Goal: Task Accomplishment & Management: Complete application form

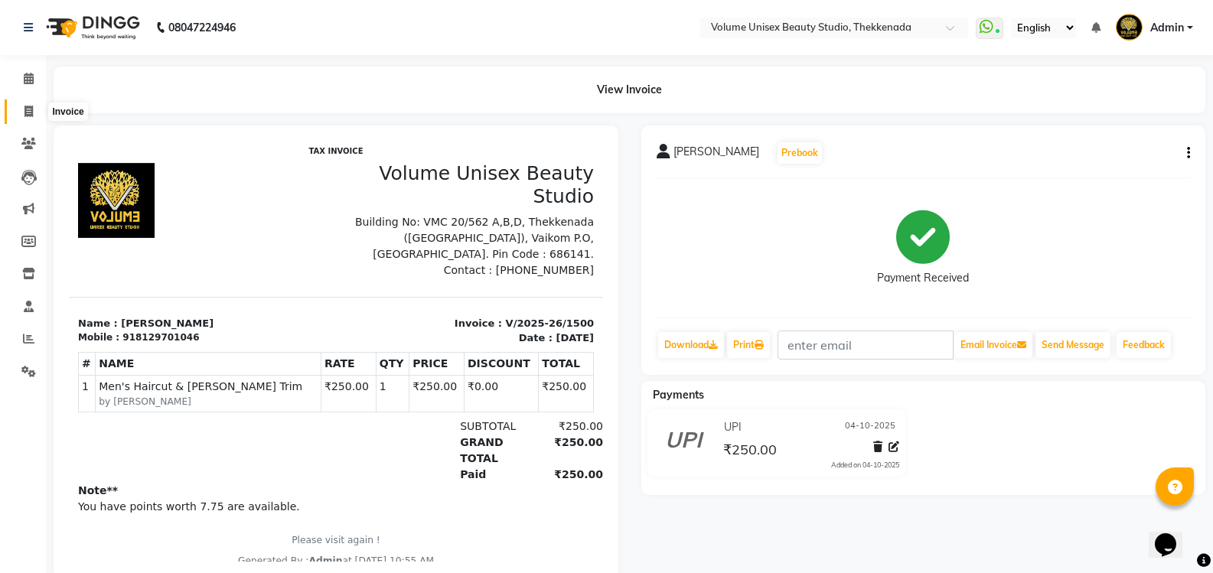
drag, startPoint x: 32, startPoint y: 115, endPoint x: 57, endPoint y: 106, distance: 25.9
click at [32, 115] on icon at bounding box center [28, 111] width 8 height 11
select select "service"
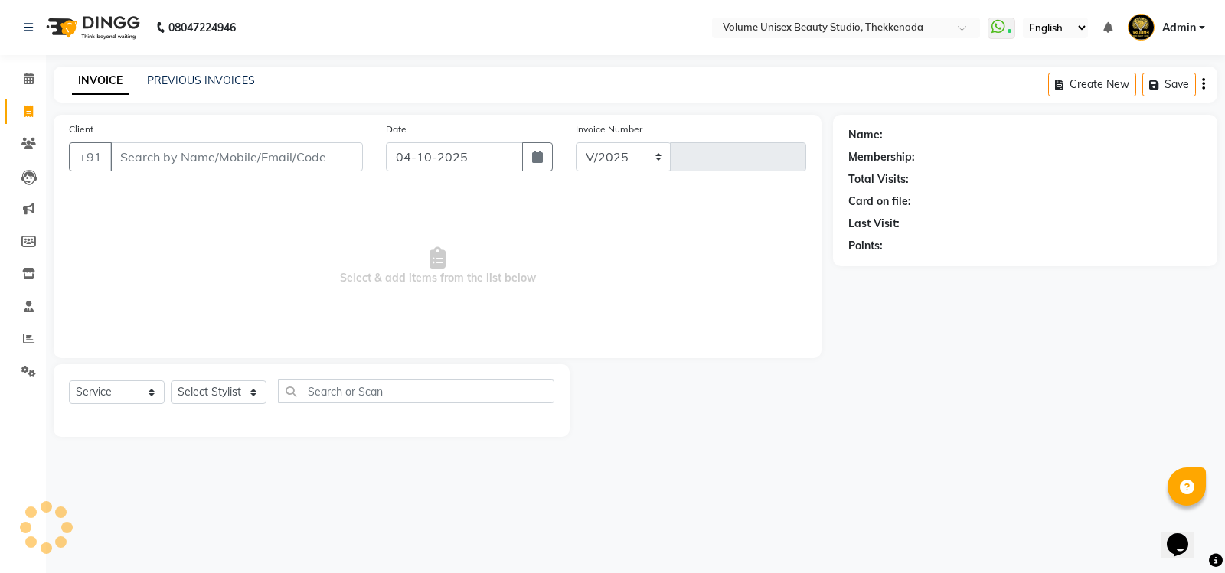
select select "7432"
type input "1501"
click at [135, 165] on input "Client" at bounding box center [236, 156] width 253 height 29
type input "7034651242"
click at [331, 154] on span "Add Client" at bounding box center [323, 156] width 60 height 15
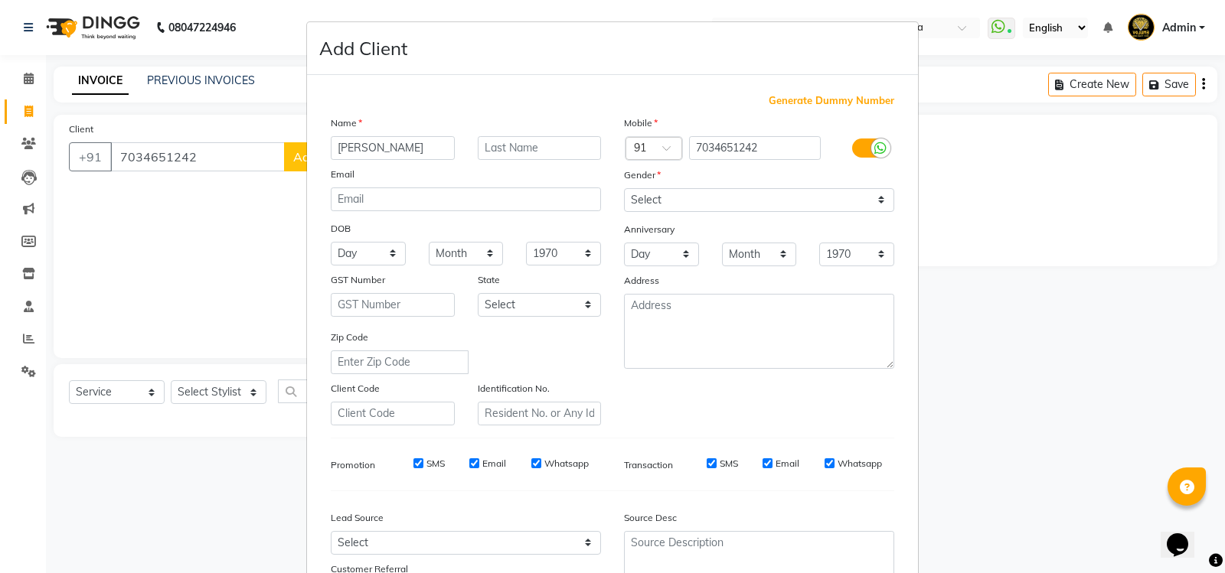
type input "[PERSON_NAME]"
click at [498, 148] on input "text" at bounding box center [540, 148] width 124 height 24
type input "Nair"
click at [680, 198] on select "Select [DEMOGRAPHIC_DATA] [DEMOGRAPHIC_DATA] Other Prefer Not To Say" at bounding box center [759, 200] width 270 height 24
select select "[DEMOGRAPHIC_DATA]"
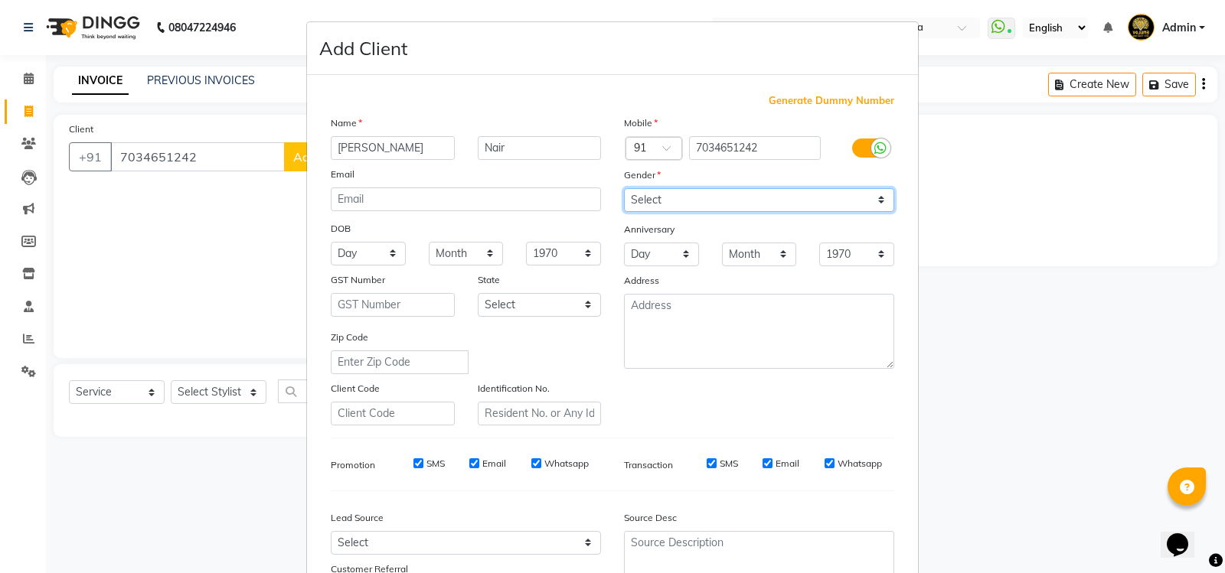
click at [624, 188] on select "Select [DEMOGRAPHIC_DATA] [DEMOGRAPHIC_DATA] Other Prefer Not To Say" at bounding box center [759, 200] width 270 height 24
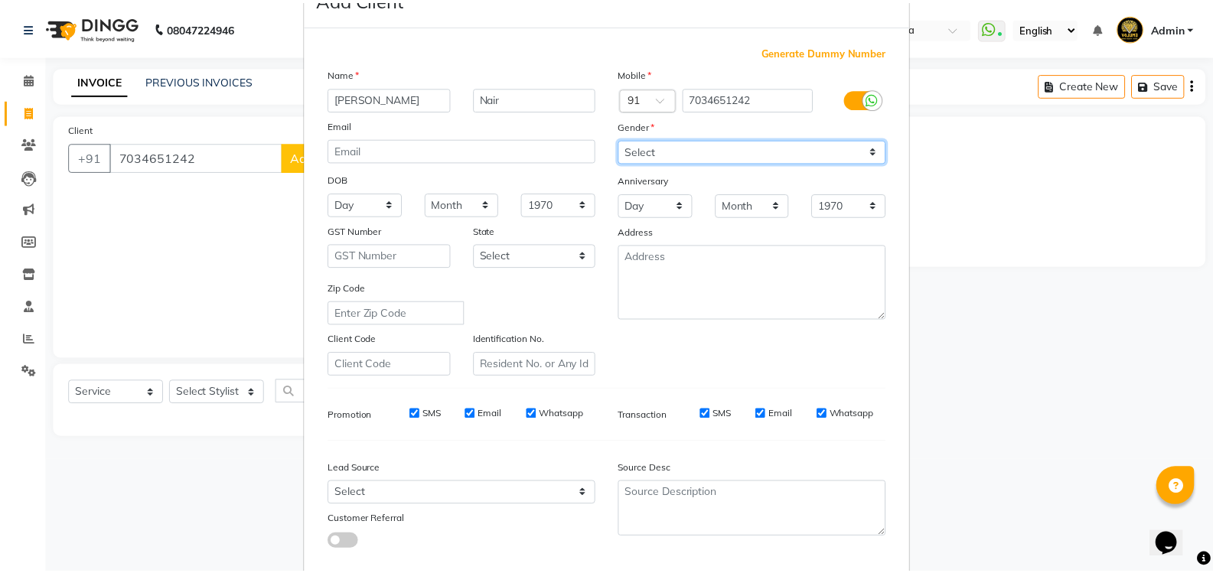
scroll to position [133, 0]
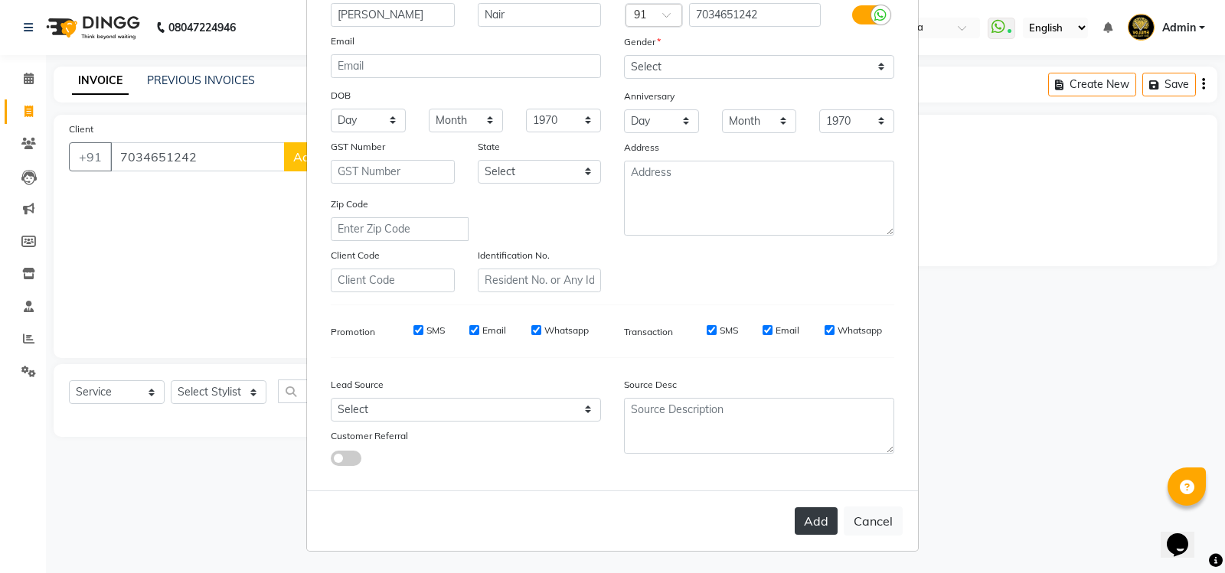
click at [809, 524] on button "Add" at bounding box center [815, 521] width 43 height 28
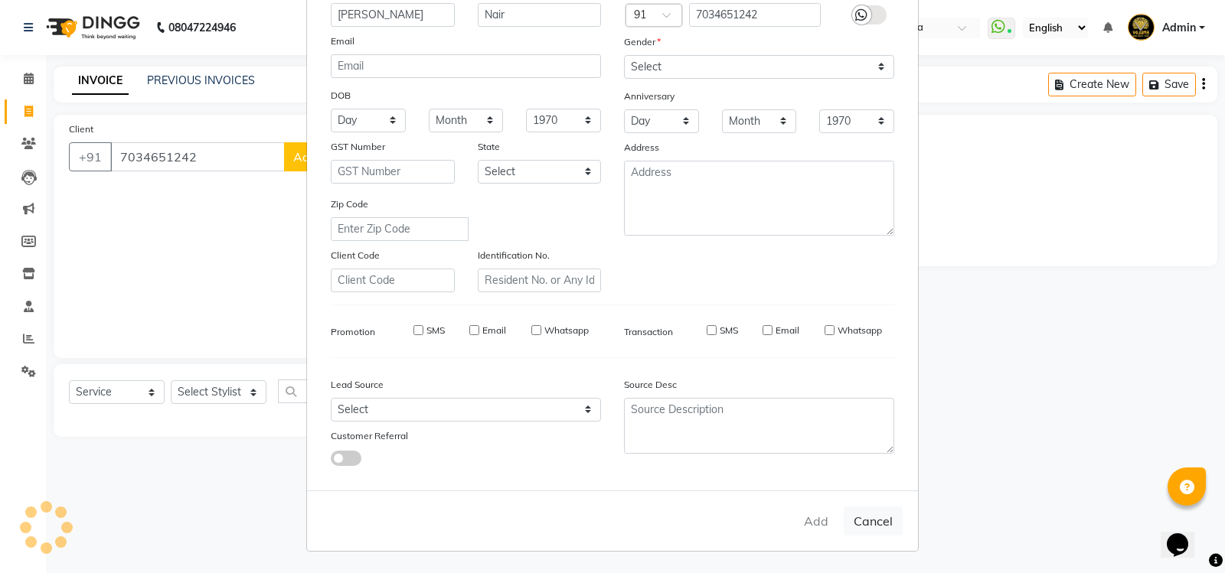
select select
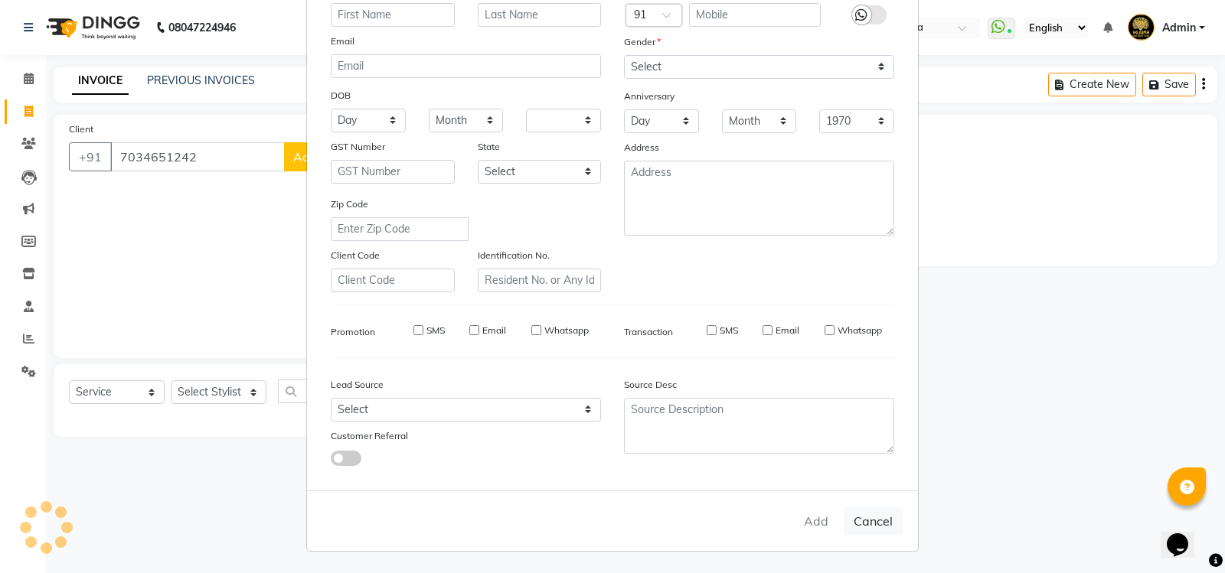
select select
checkbox input "false"
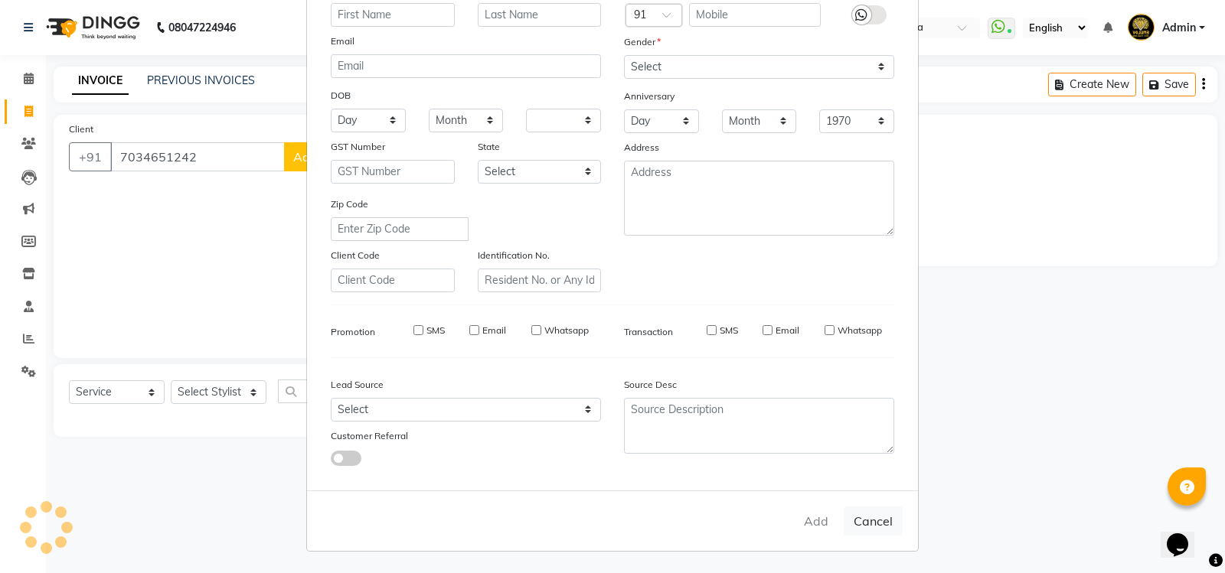
checkbox input "false"
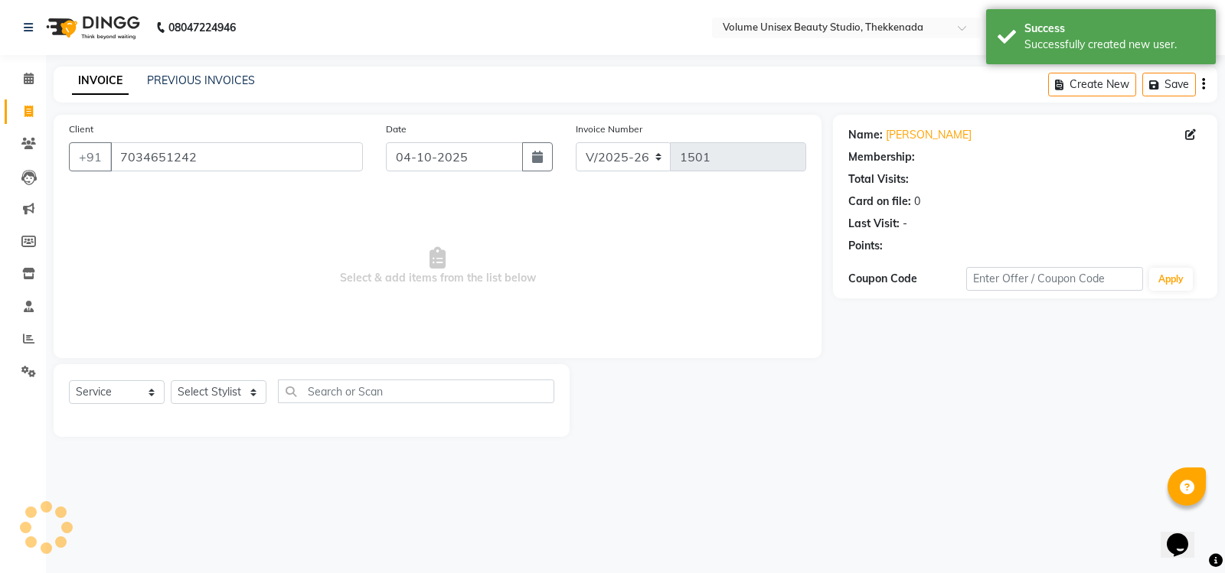
select select "1: Object"
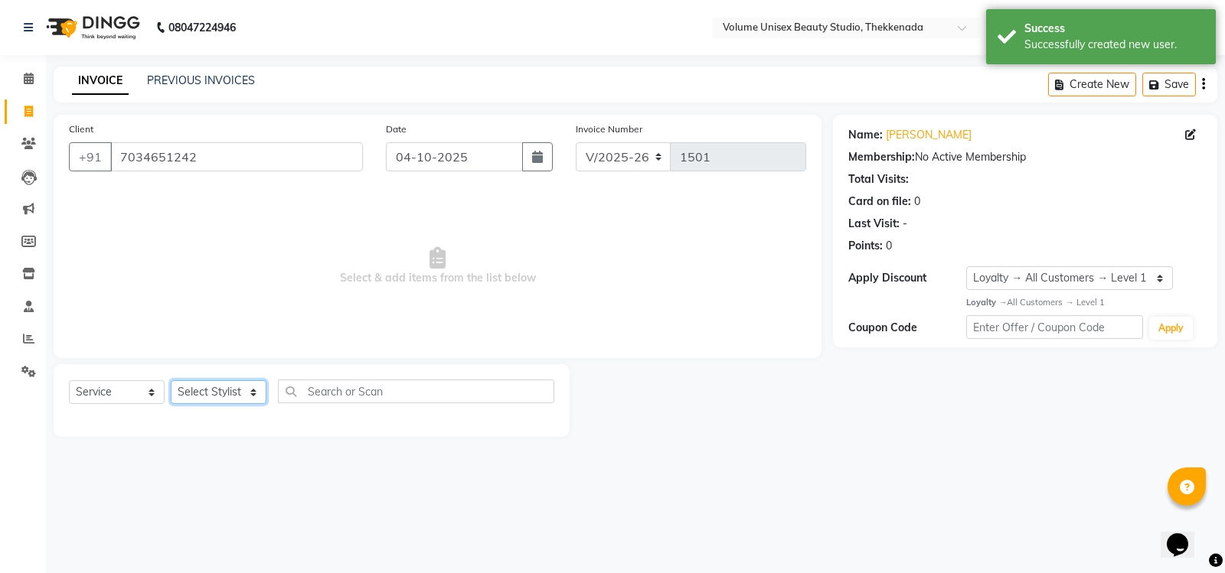
click at [234, 397] on select "Select Stylist [PERSON_NAME] [PERSON_NAME] [PERSON_NAME] [PERSON_NAME] [PERSON_…" at bounding box center [219, 392] width 96 height 24
select select "89557"
click at [171, 380] on select "Select Stylist [PERSON_NAME] [PERSON_NAME] [PERSON_NAME] [PERSON_NAME] [PERSON_…" at bounding box center [219, 392] width 96 height 24
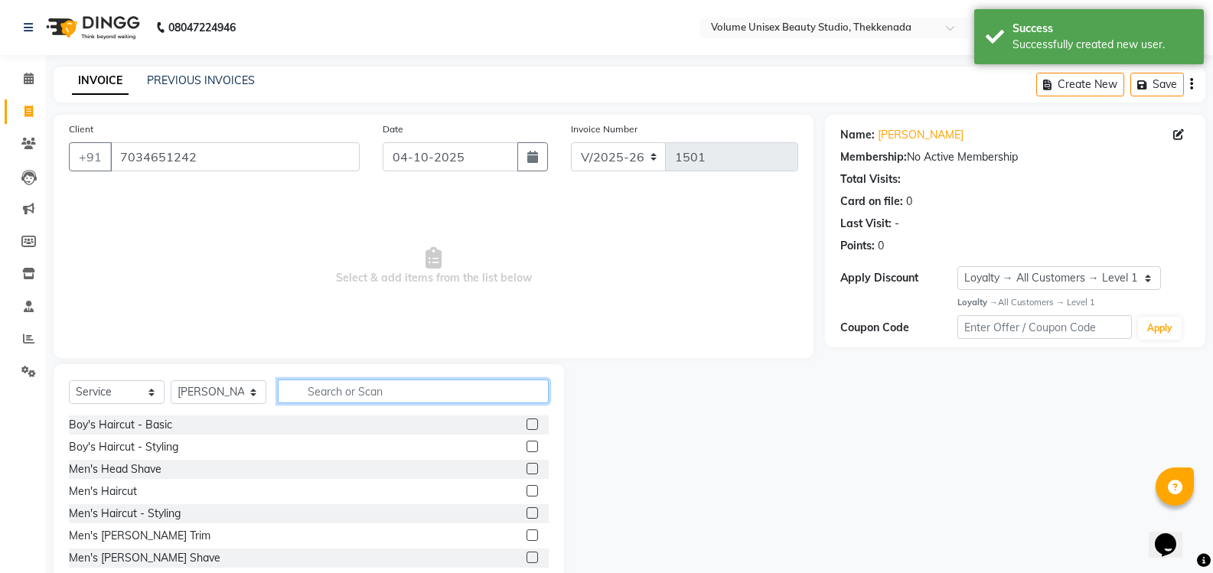
click at [312, 396] on input "text" at bounding box center [413, 392] width 271 height 24
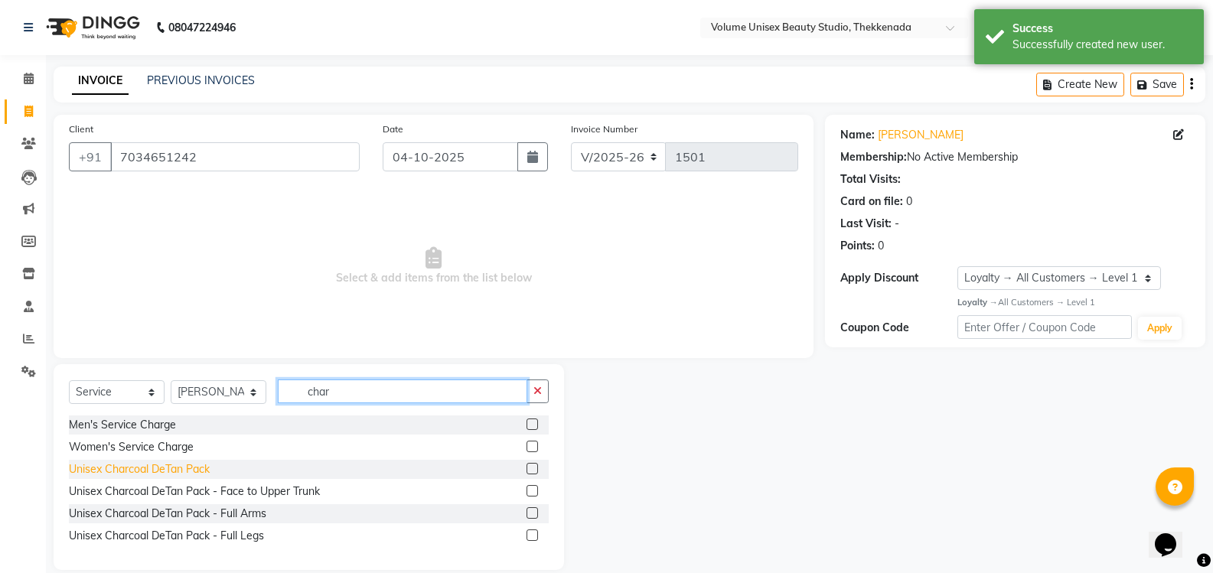
type input "char"
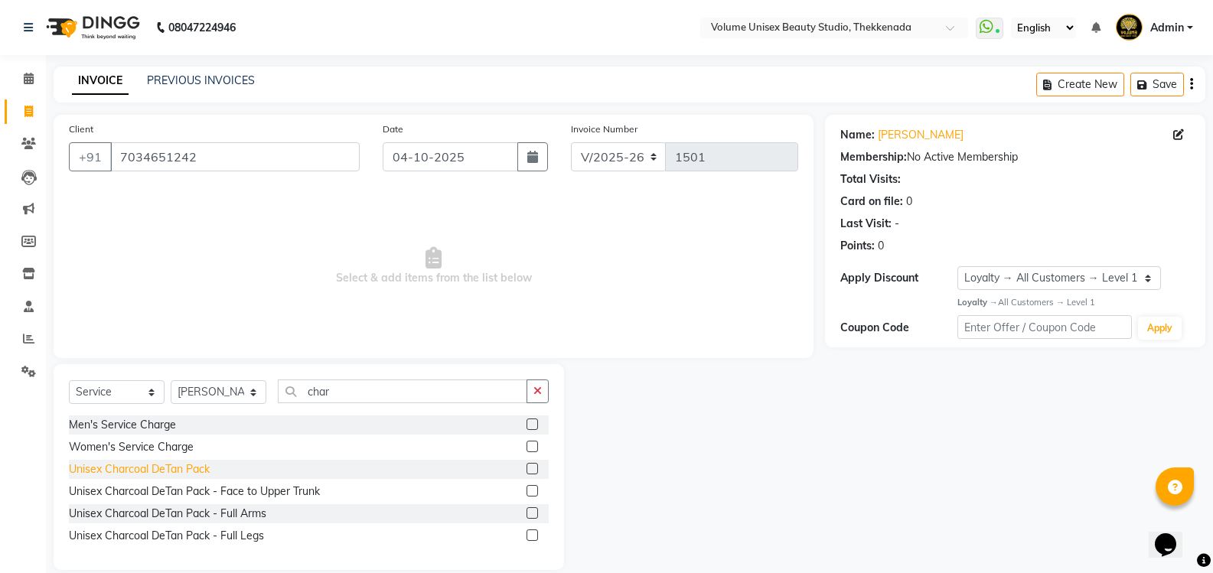
click at [158, 470] on div "Unisex Charcoal DeTan Pack" at bounding box center [139, 470] width 141 height 16
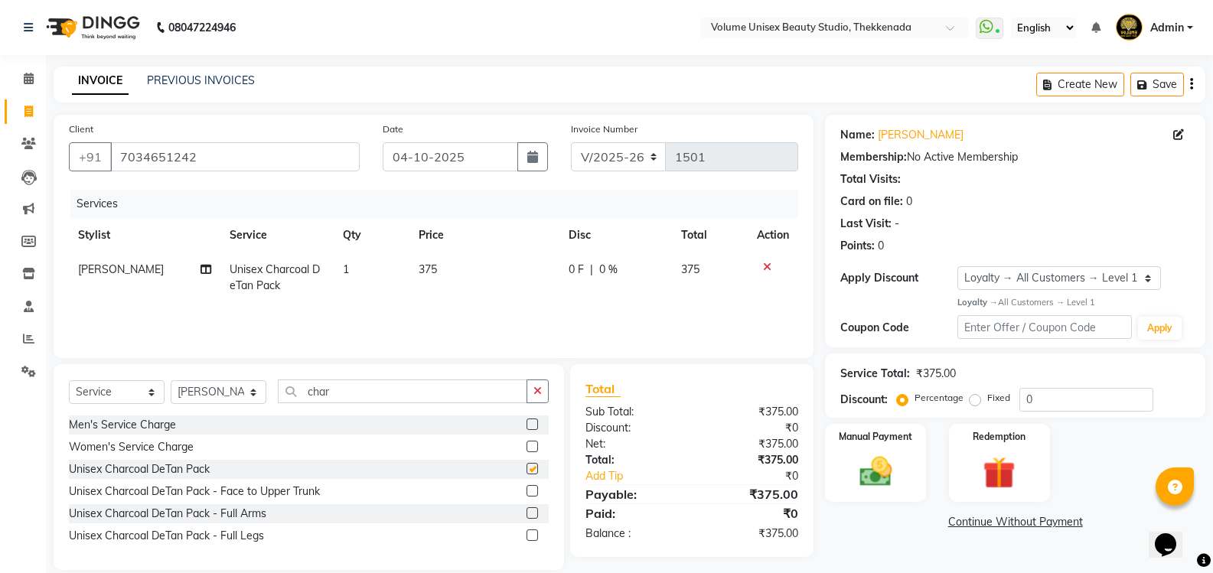
checkbox input "false"
drag, startPoint x: 349, startPoint y: 390, endPoint x: 256, endPoint y: 380, distance: 93.9
click at [256, 380] on div "Select Service Product Membership Package Voucher Prepaid Gift Card Select Styl…" at bounding box center [309, 398] width 480 height 36
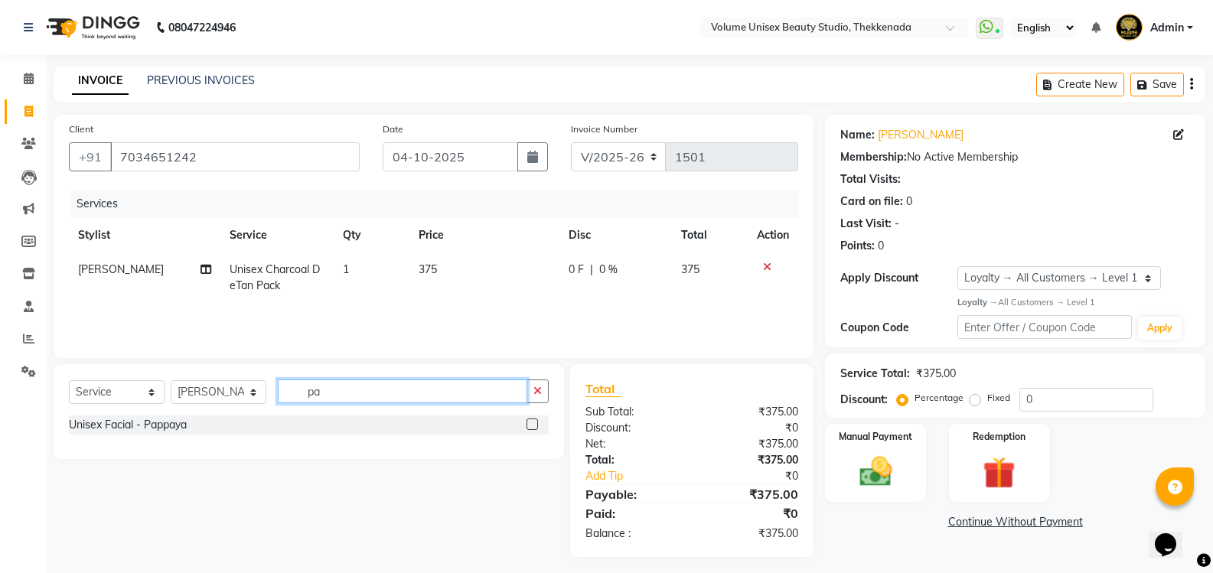
type input "p"
type input "pap"
click at [156, 423] on div "Unisex Facial - Pappaya" at bounding box center [128, 425] width 118 height 16
checkbox input "false"
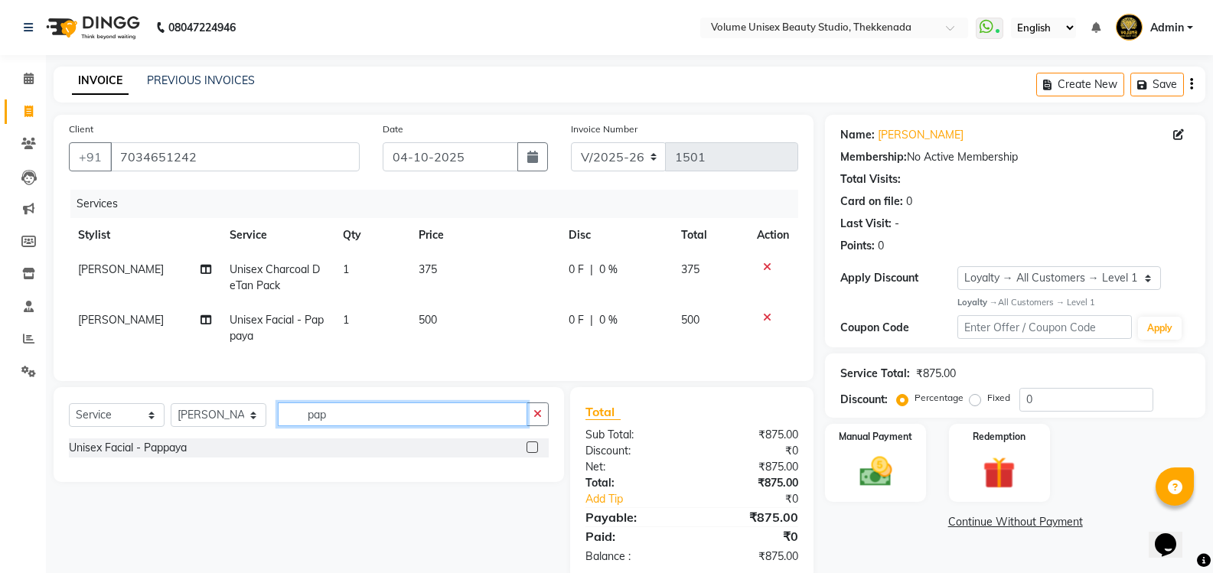
drag, startPoint x: 331, startPoint y: 428, endPoint x: 235, endPoint y: 418, distance: 96.2
click at [235, 418] on div "Select Service Product Membership Package Voucher Prepaid Gift Card Select Styl…" at bounding box center [309, 421] width 480 height 36
type input "eye"
click at [188, 455] on div "Unisex Threading - Eyebrows" at bounding box center [141, 448] width 144 height 16
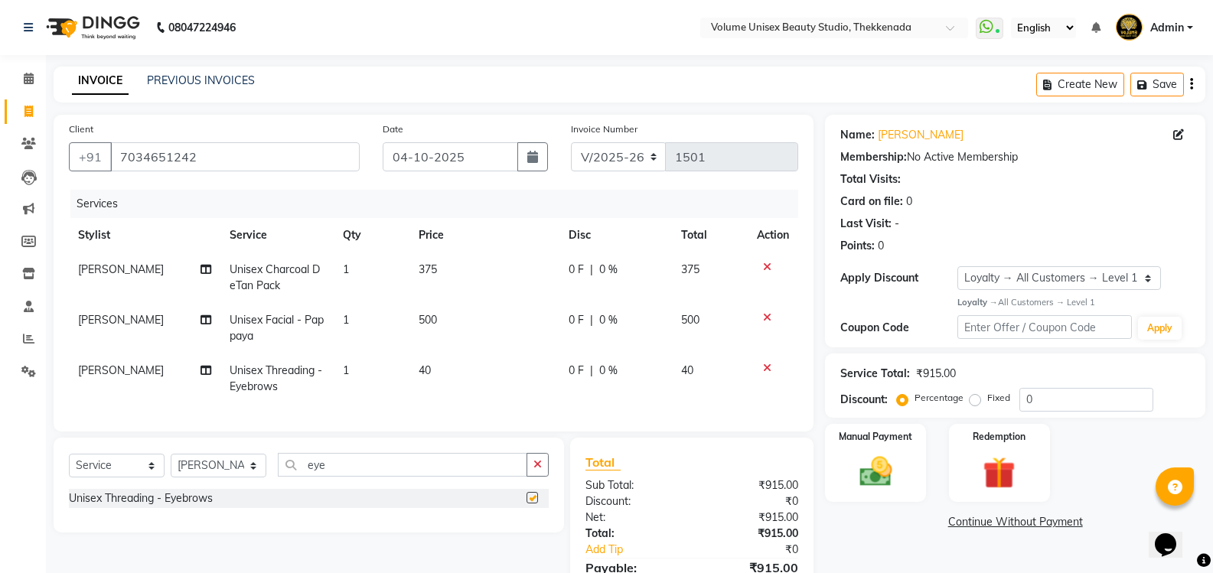
checkbox input "false"
drag, startPoint x: 353, startPoint y: 473, endPoint x: 244, endPoint y: 473, distance: 108.7
click at [244, 473] on div "Select Service Product Membership Package Voucher Prepaid Gift Card Select Styl…" at bounding box center [309, 471] width 480 height 36
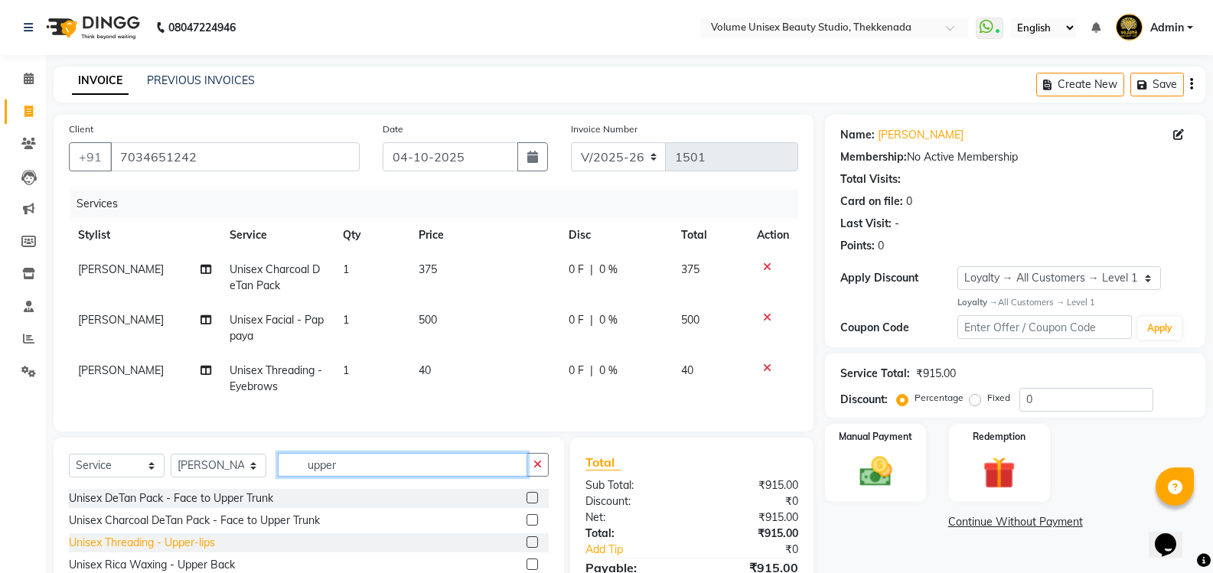
type input "upper"
click at [184, 551] on div "Unisex Threading - Upper-lips" at bounding box center [142, 543] width 146 height 16
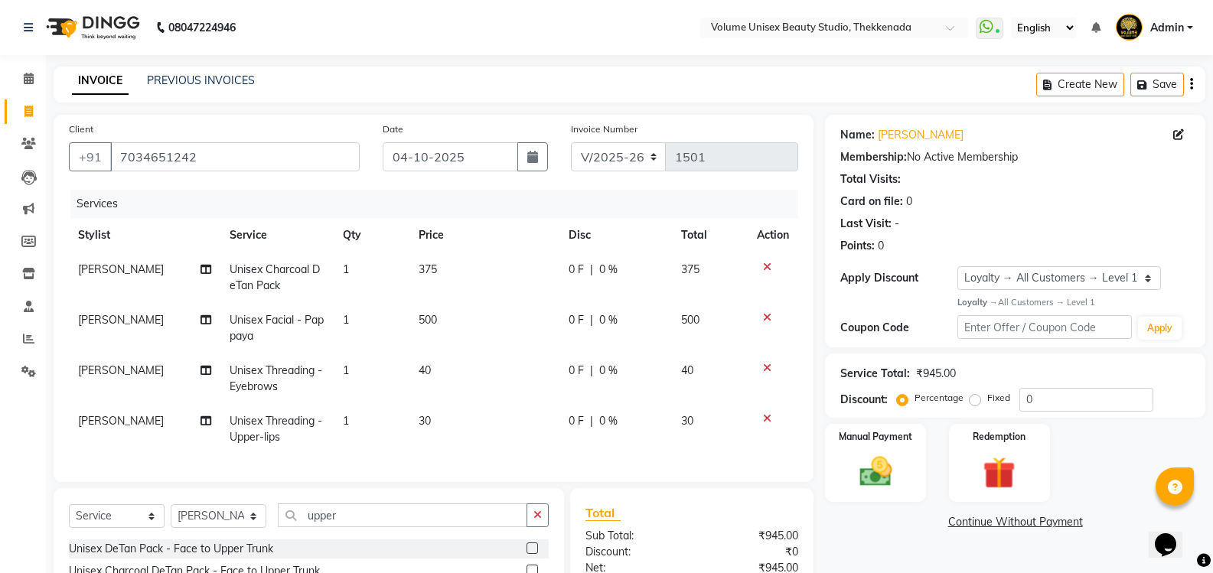
checkbox input "false"
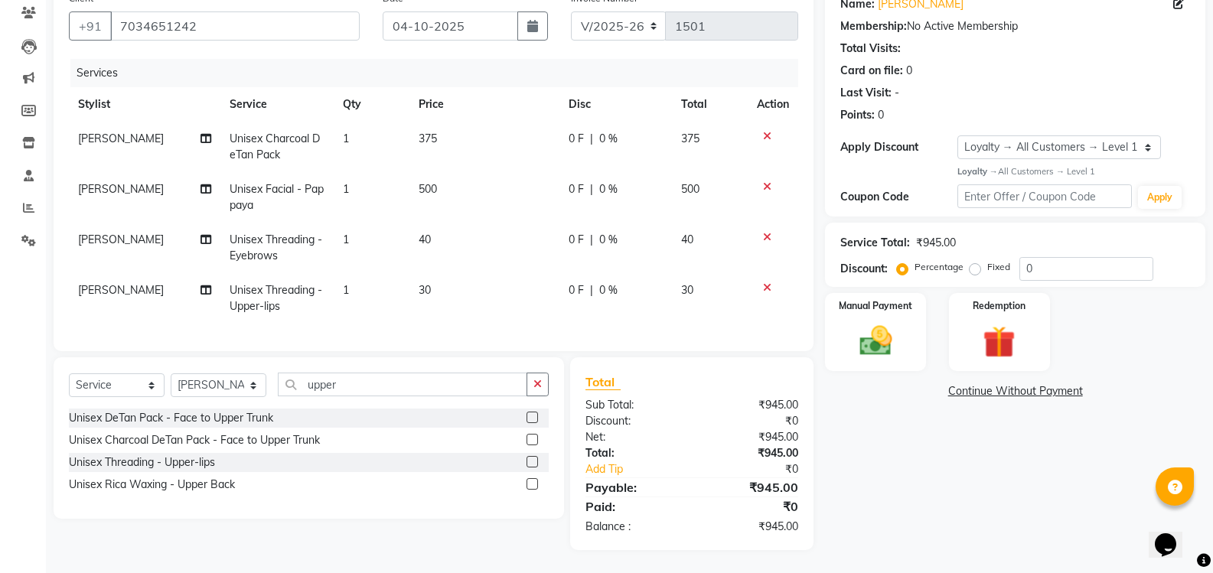
scroll to position [142, 0]
drag, startPoint x: 297, startPoint y: 382, endPoint x: 276, endPoint y: 372, distance: 23.6
click at [279, 374] on input "upper" at bounding box center [403, 385] width 250 height 24
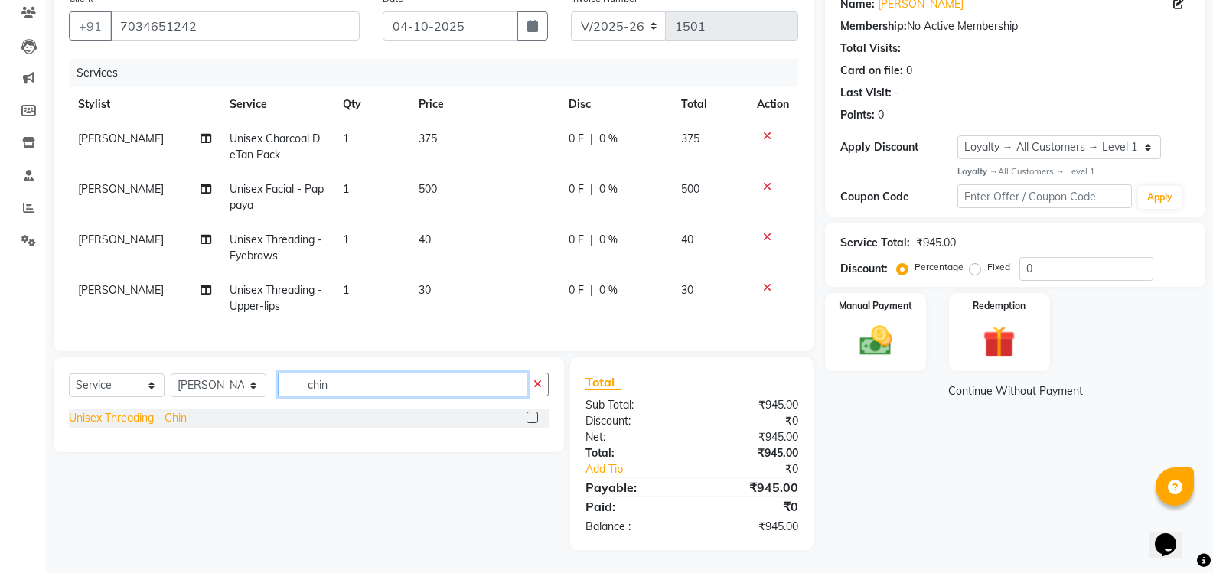
type input "chin"
click at [158, 413] on div "Unisex Threading - Chin" at bounding box center [128, 418] width 118 height 16
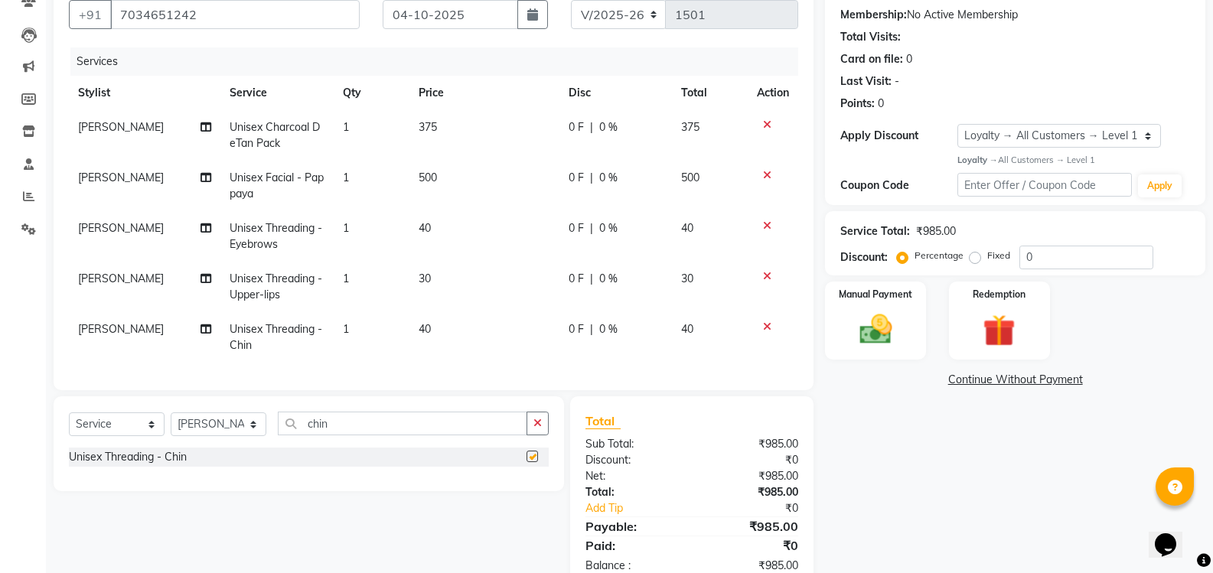
checkbox input "false"
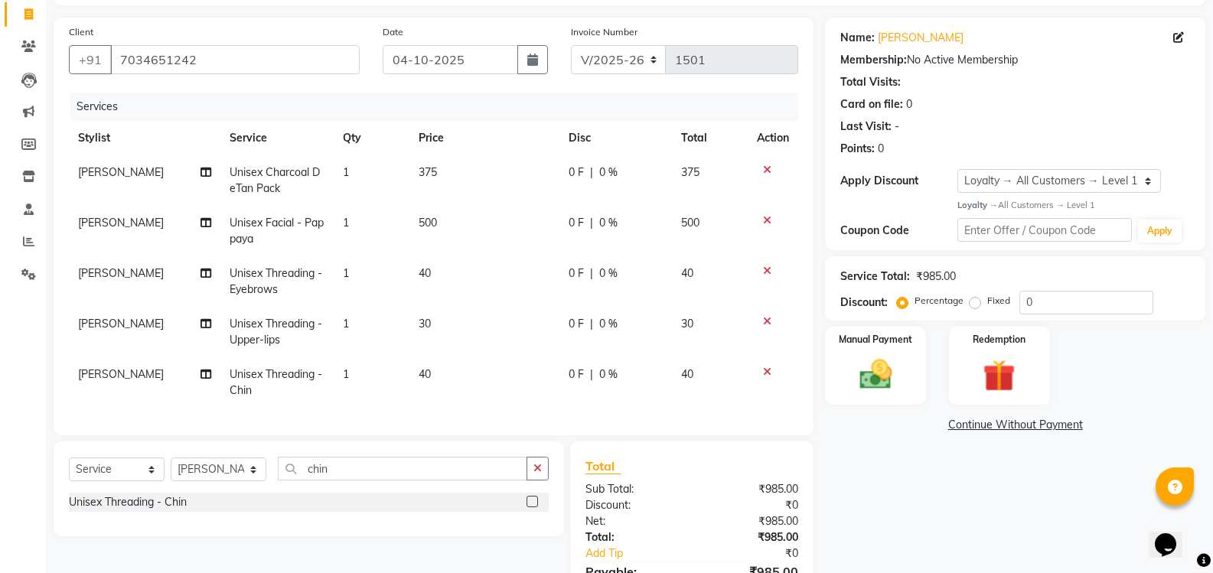
scroll to position [193, 0]
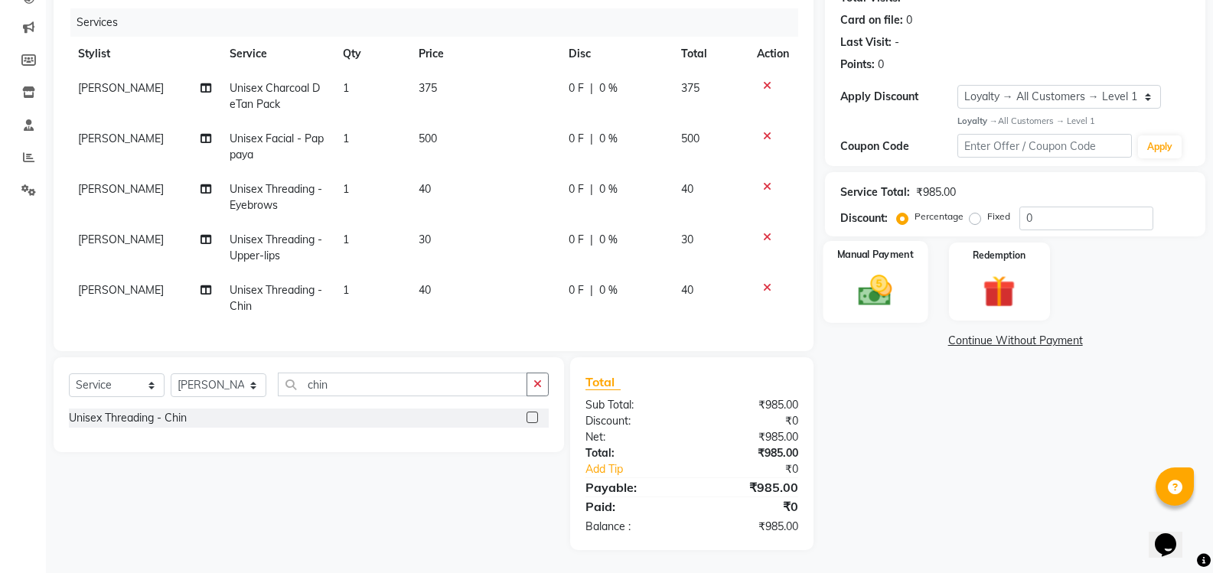
click at [882, 276] on img at bounding box center [875, 290] width 54 height 39
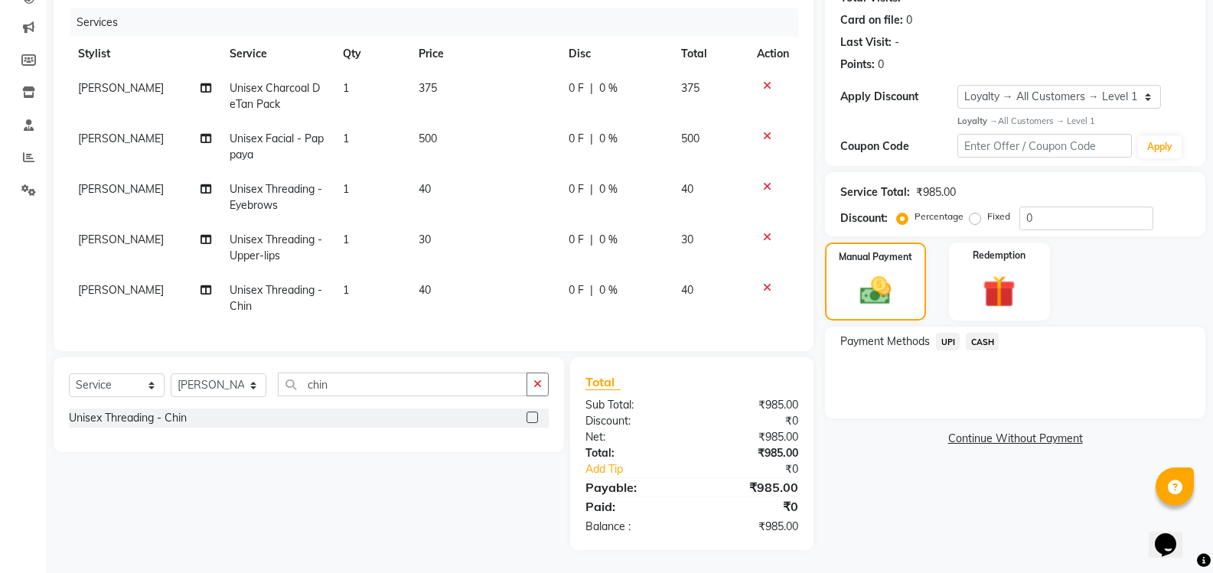
click at [951, 333] on span "UPI" at bounding box center [948, 342] width 24 height 18
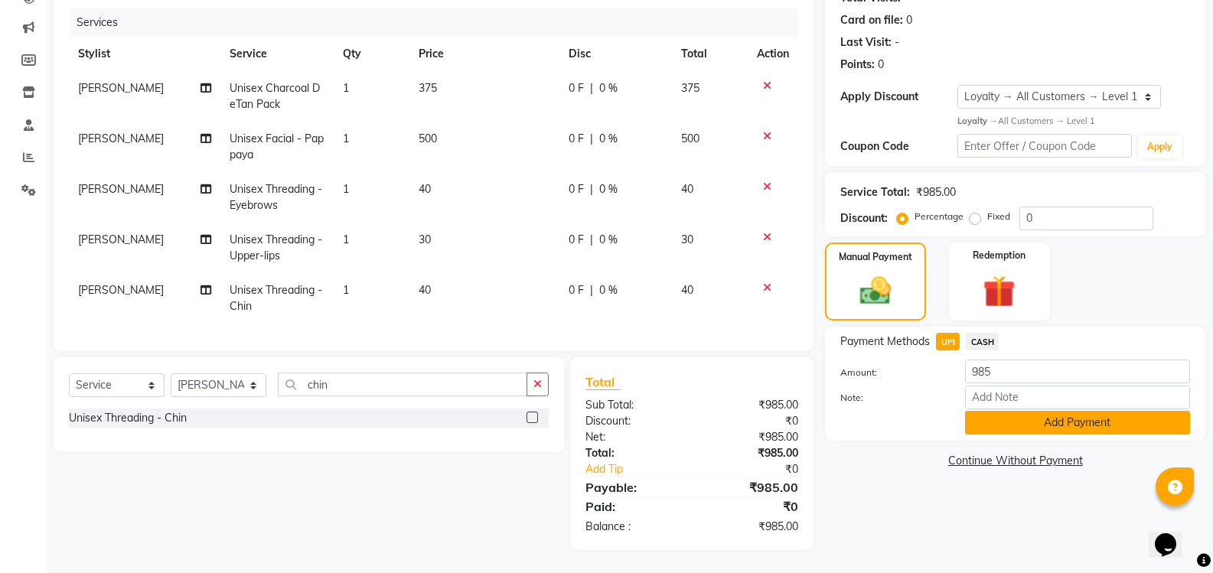
click at [1034, 415] on button "Add Payment" at bounding box center [1077, 423] width 225 height 24
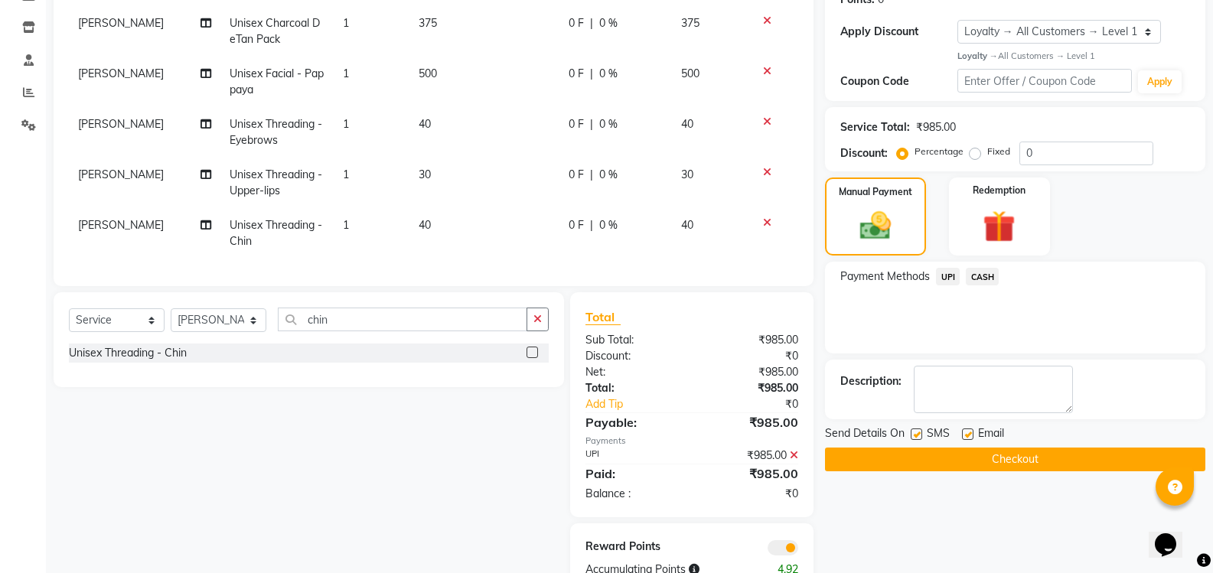
scroll to position [301, 0]
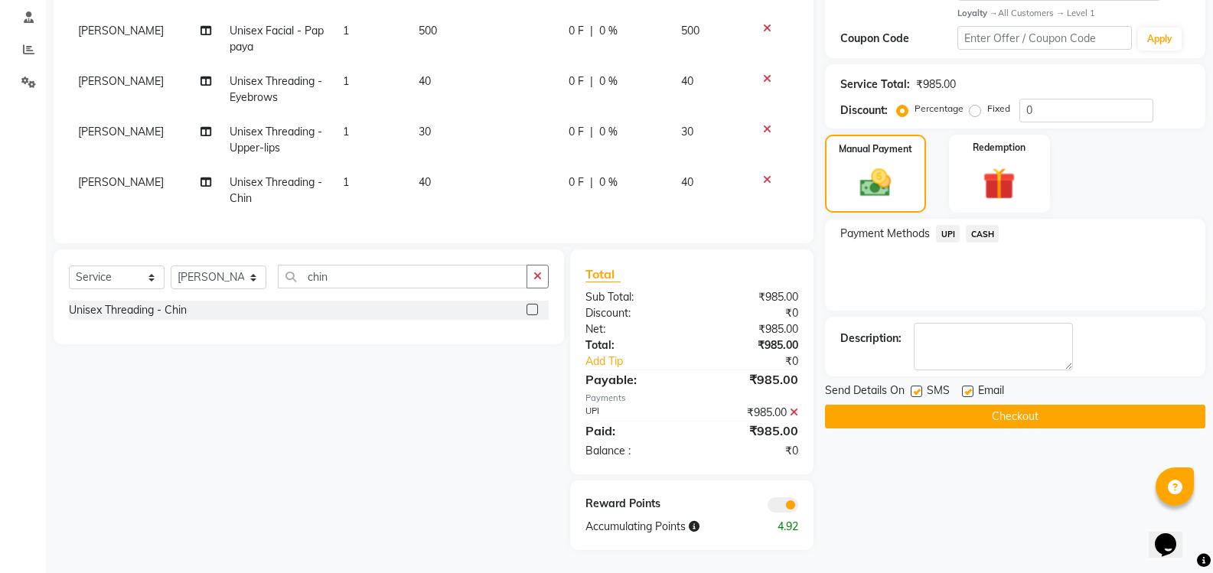
click at [1022, 405] on button "Checkout" at bounding box center [1015, 417] width 380 height 24
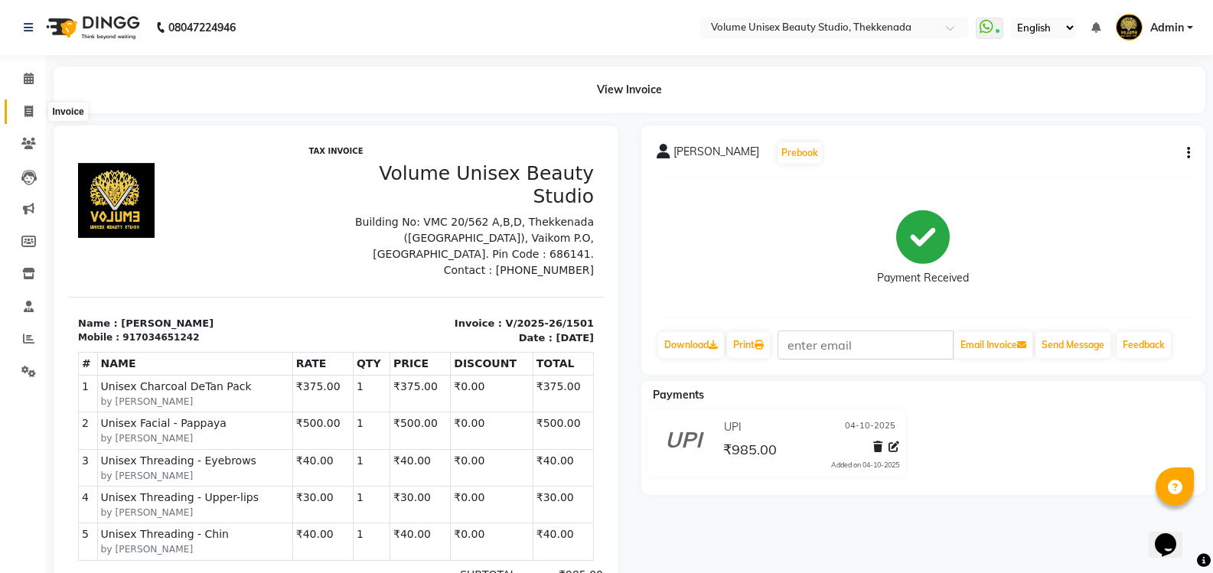
click at [34, 113] on span at bounding box center [28, 112] width 27 height 18
select select "7432"
select select "service"
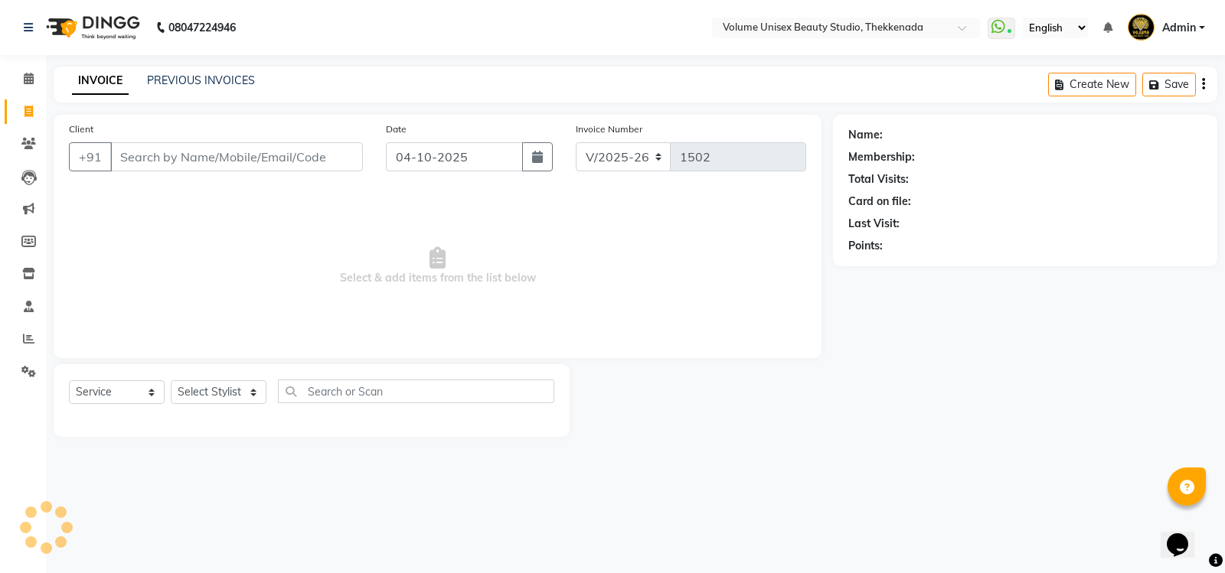
click at [148, 165] on input "Client" at bounding box center [236, 156] width 253 height 29
click at [144, 161] on input "Client" at bounding box center [236, 156] width 253 height 29
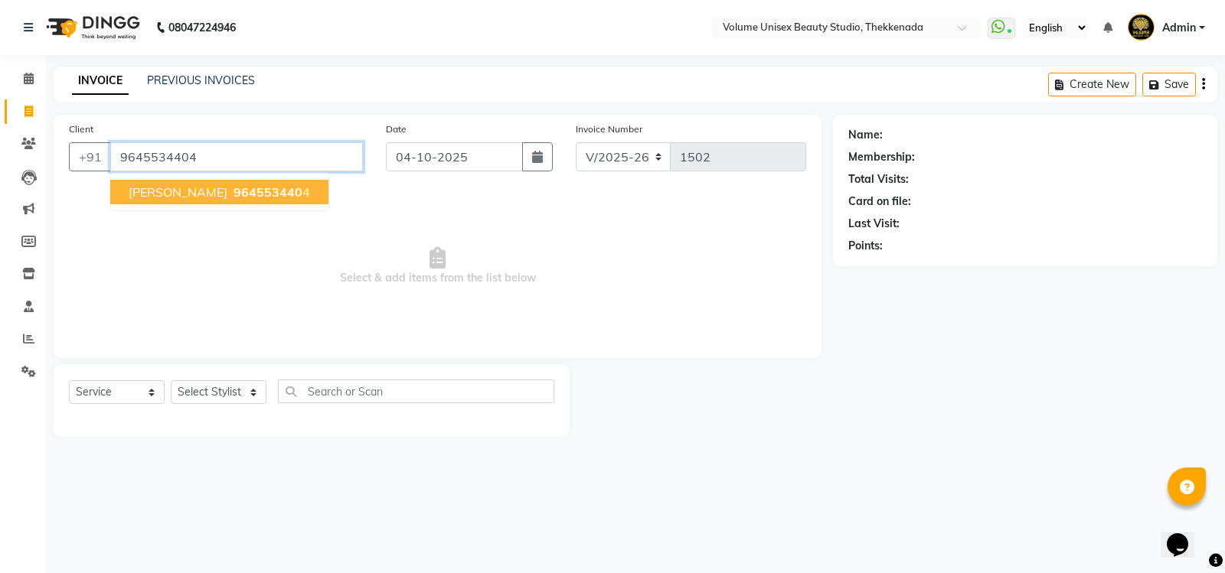
type input "9645534404"
select select "1: Object"
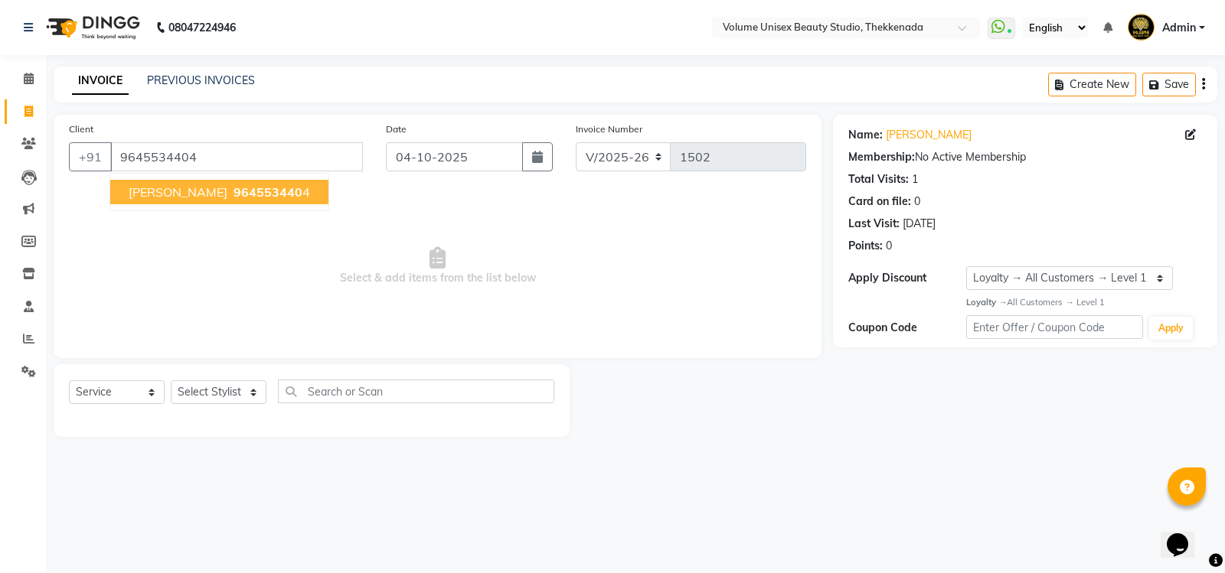
click at [168, 196] on span "[PERSON_NAME]" at bounding box center [178, 191] width 99 height 15
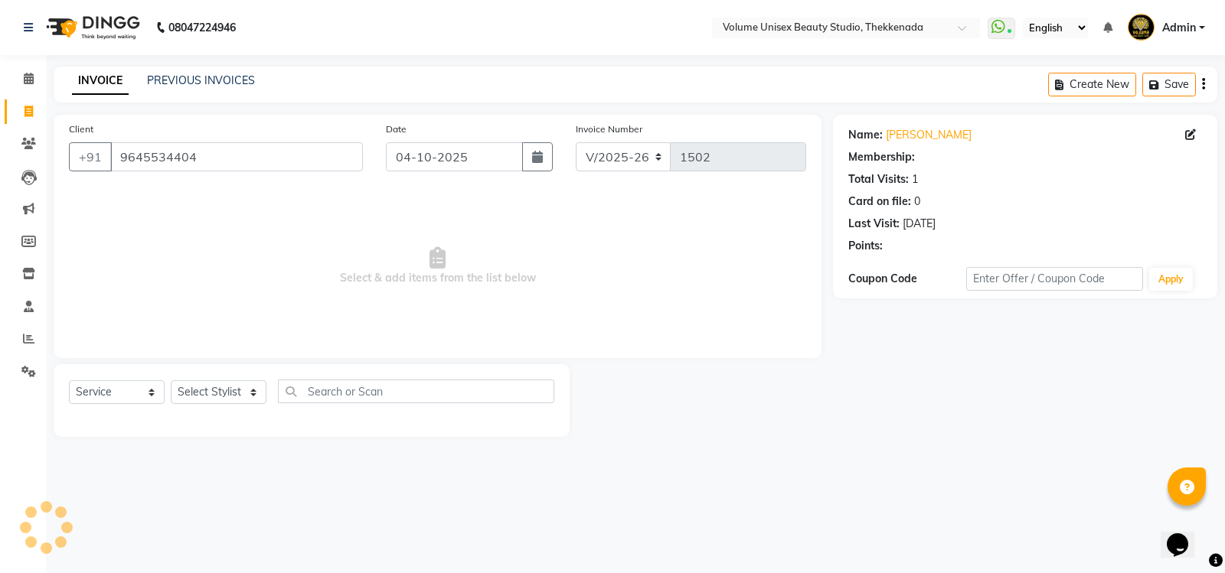
select select "1: Object"
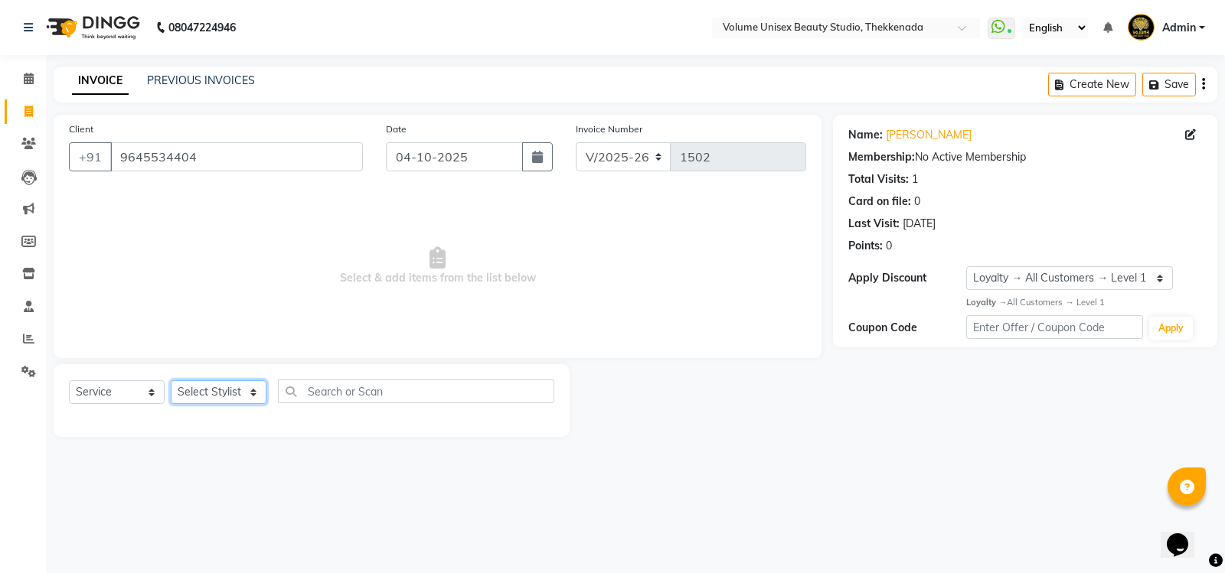
click at [210, 390] on select "Select Stylist [PERSON_NAME] [PERSON_NAME] [PERSON_NAME] [PERSON_NAME] [PERSON_…" at bounding box center [219, 392] width 96 height 24
select select "65214"
click at [171, 380] on select "Select Stylist [PERSON_NAME] [PERSON_NAME] [PERSON_NAME] [PERSON_NAME] [PERSON_…" at bounding box center [219, 392] width 96 height 24
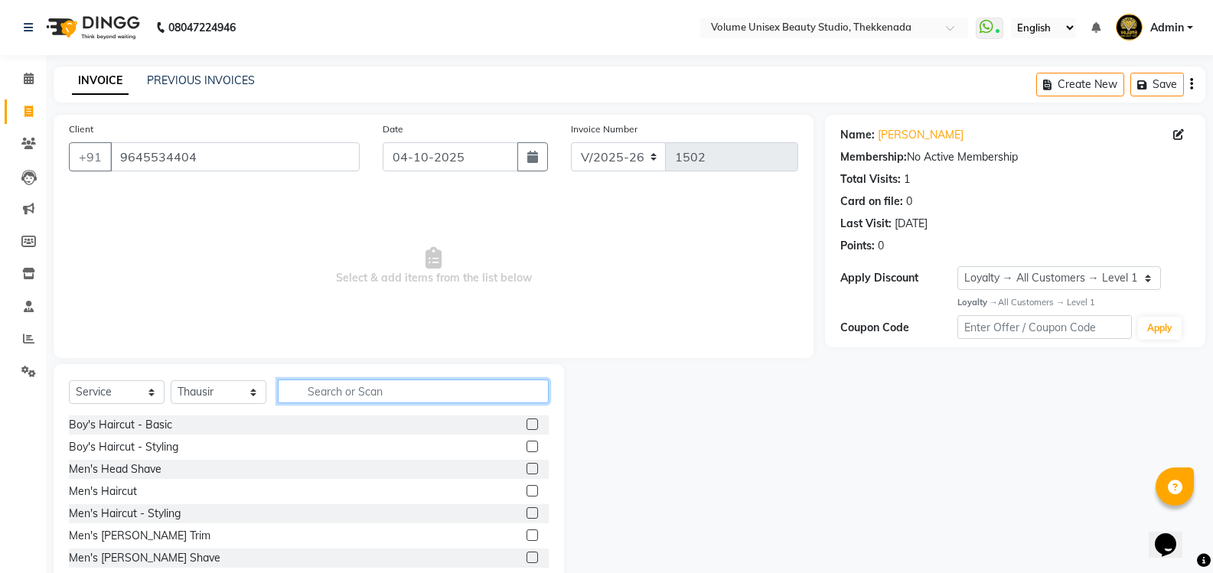
click at [325, 397] on input "text" at bounding box center [413, 392] width 271 height 24
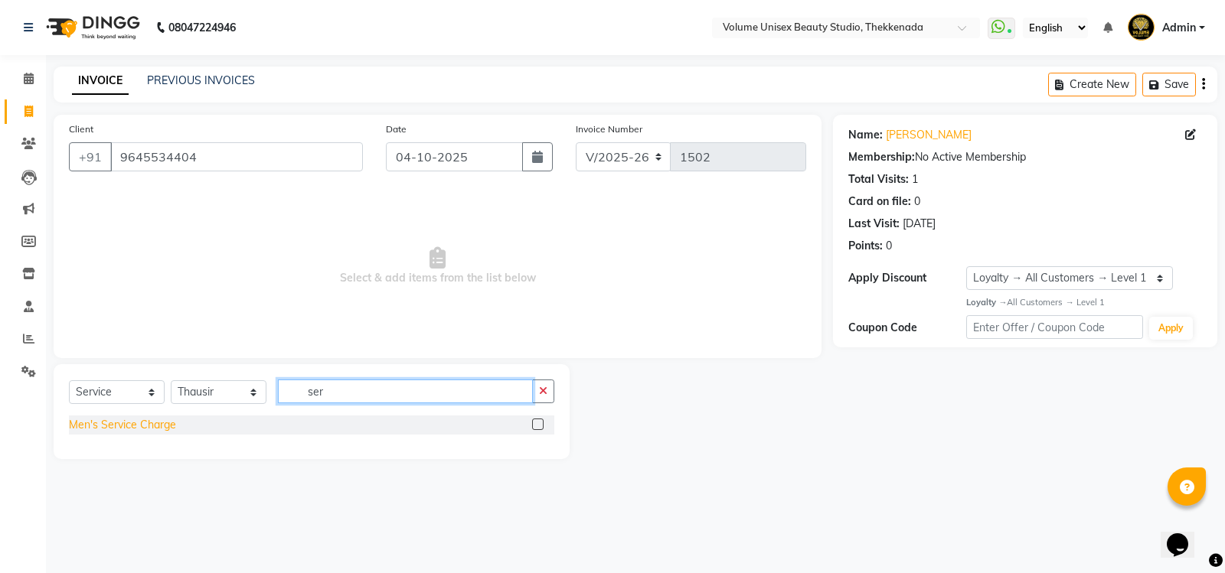
type input "ser"
click at [152, 427] on div "Men's Service Charge" at bounding box center [122, 425] width 107 height 16
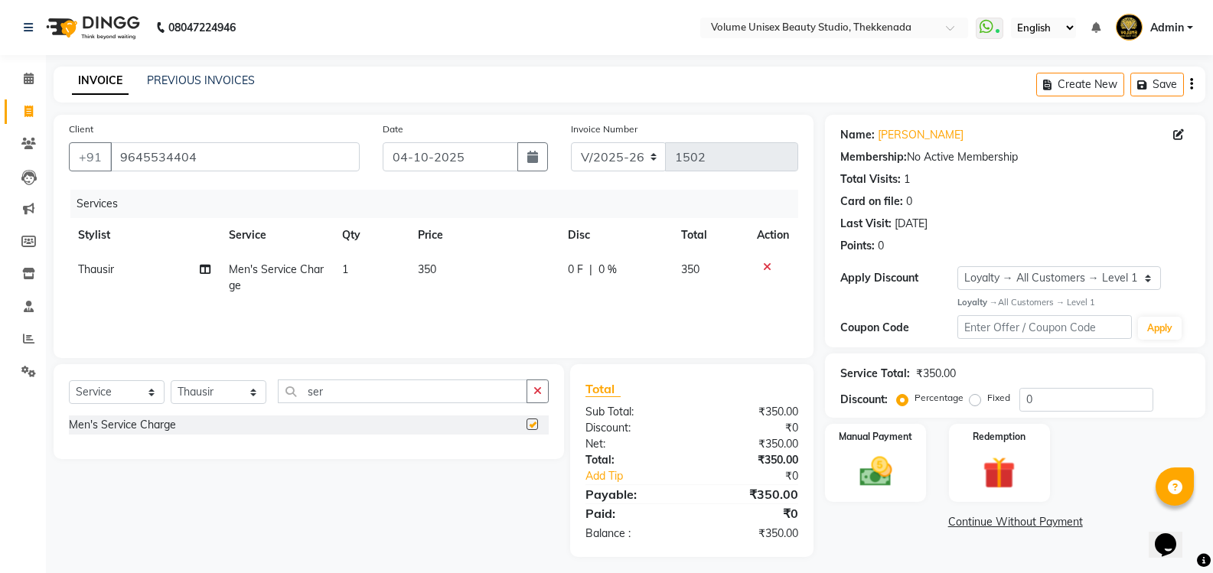
checkbox input "false"
click at [576, 267] on span "0 F" at bounding box center [575, 270] width 15 height 16
select select "65214"
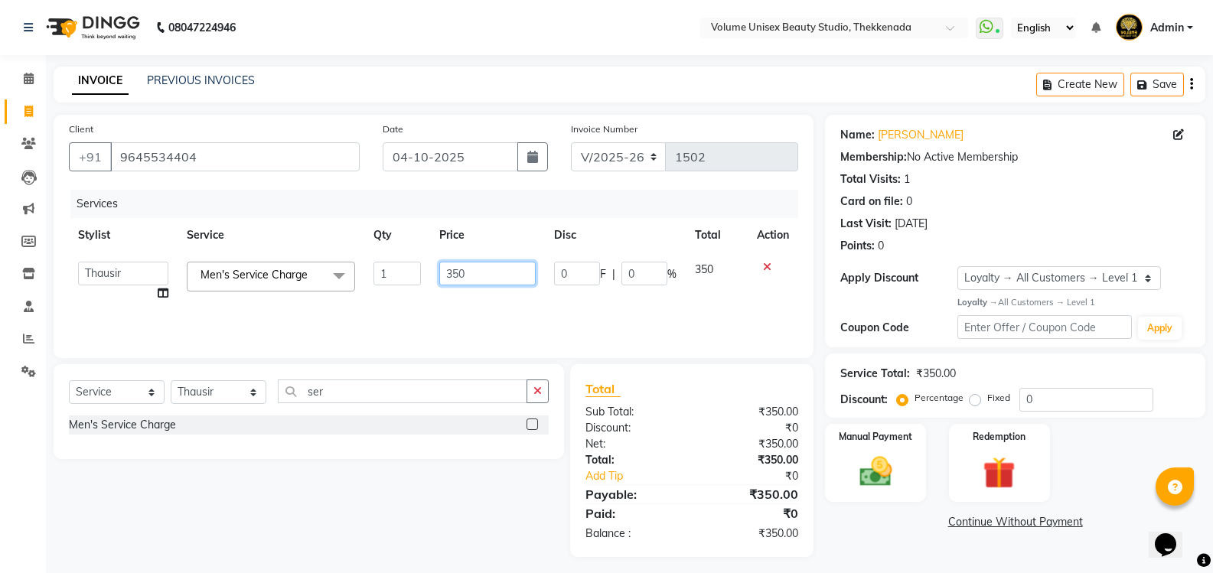
drag, startPoint x: 478, startPoint y: 272, endPoint x: 316, endPoint y: 262, distance: 161.9
click at [316, 263] on tr "[PERSON_NAME] [PERSON_NAME] [PERSON_NAME] [PERSON_NAME] [PERSON_NAME] [PERSON_N…" at bounding box center [433, 282] width 729 height 58
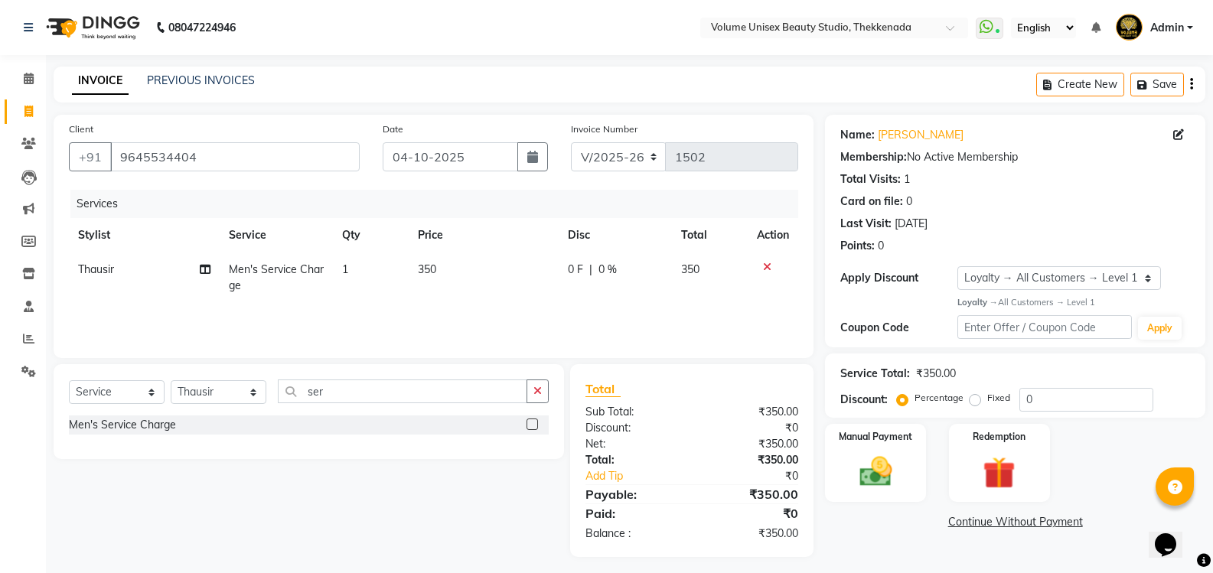
click at [575, 279] on td "0 F | 0 %" at bounding box center [615, 278] width 113 height 51
select select "65214"
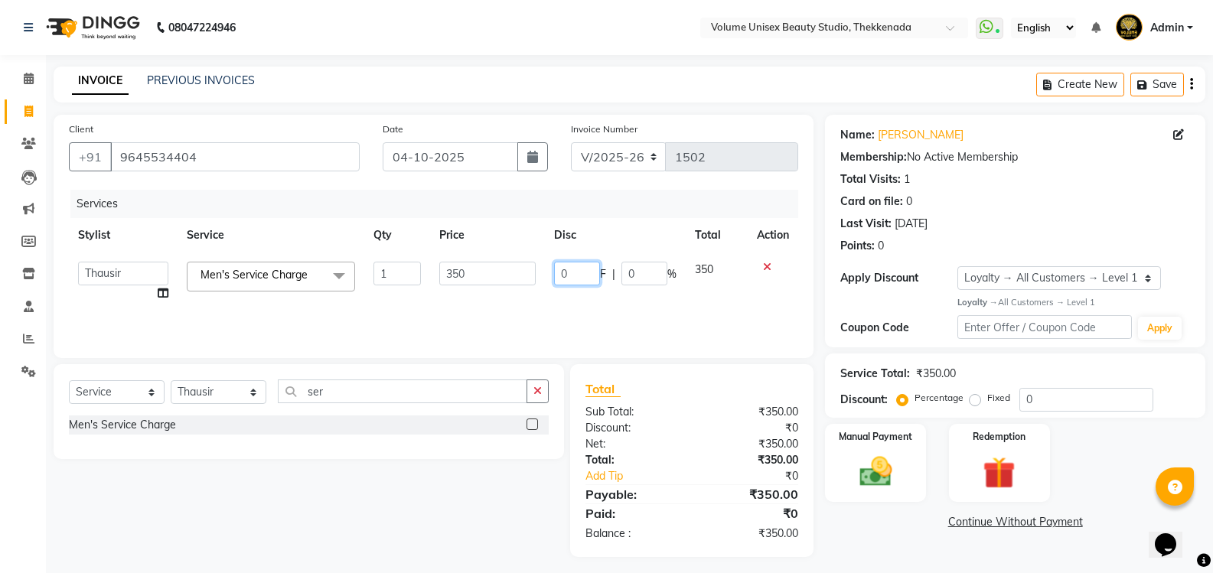
drag, startPoint x: 573, startPoint y: 274, endPoint x: 566, endPoint y: 277, distance: 8.2
click at [572, 276] on input "0" at bounding box center [577, 274] width 46 height 24
click at [513, 275] on tr "[PERSON_NAME] [PERSON_NAME] [PERSON_NAME] [PERSON_NAME] [PERSON_NAME] [PERSON_N…" at bounding box center [433, 282] width 729 height 58
type input "150"
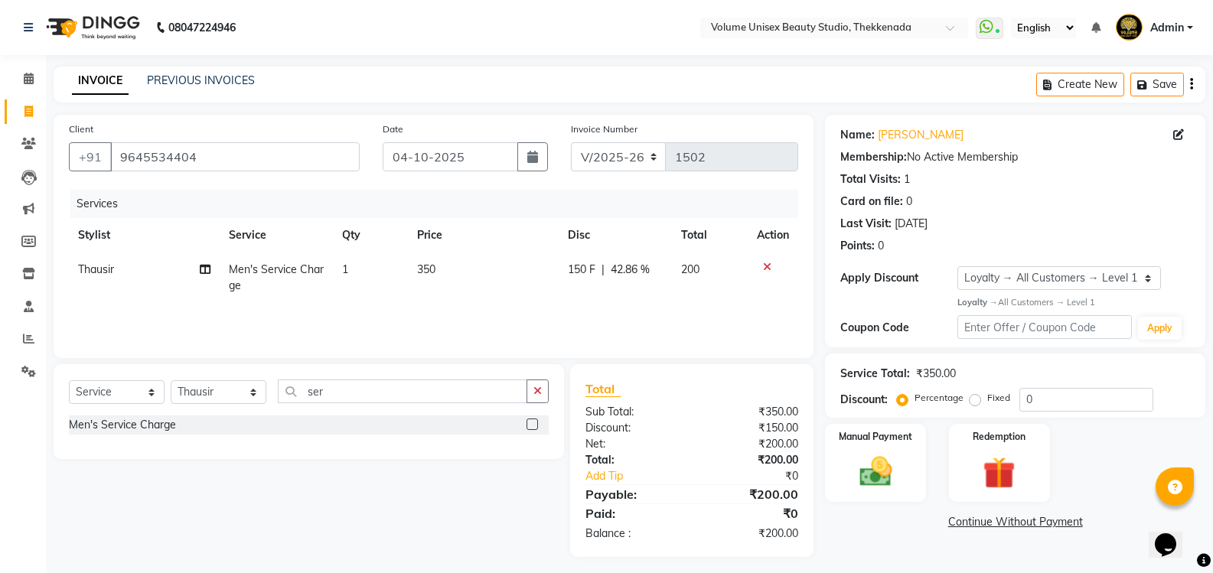
click at [586, 269] on span "150 F" at bounding box center [582, 270] width 28 height 16
select select "65214"
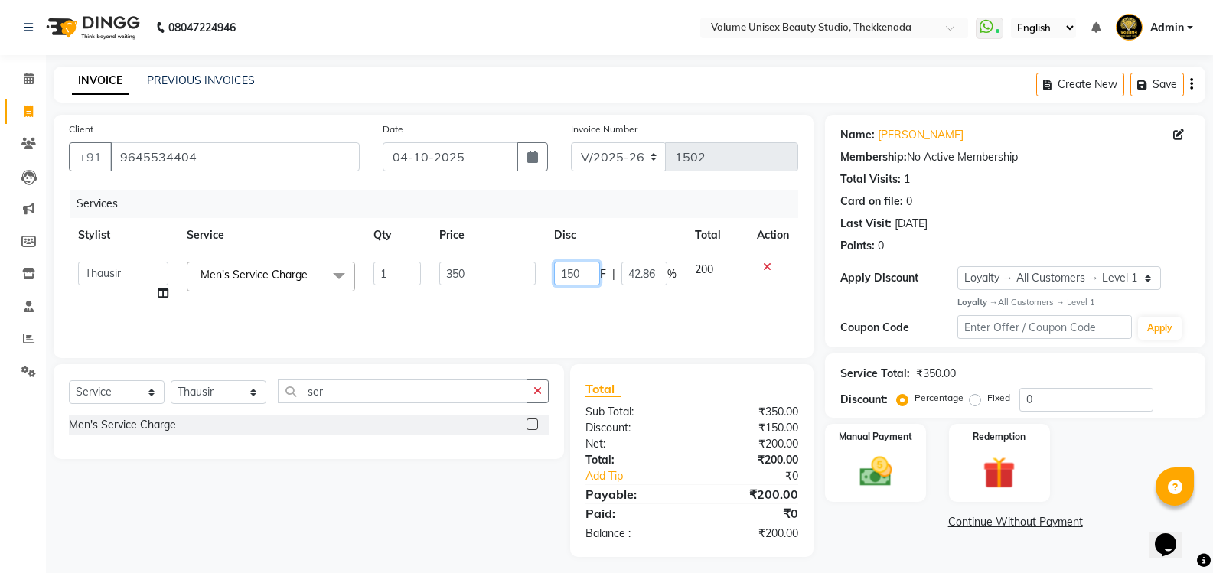
drag, startPoint x: 586, startPoint y: 269, endPoint x: 524, endPoint y: 277, distance: 63.3
click at [524, 277] on tr "[PERSON_NAME] [PERSON_NAME] [PERSON_NAME] [PERSON_NAME] [PERSON_NAME] [PERSON_N…" at bounding box center [433, 282] width 729 height 58
type input "250"
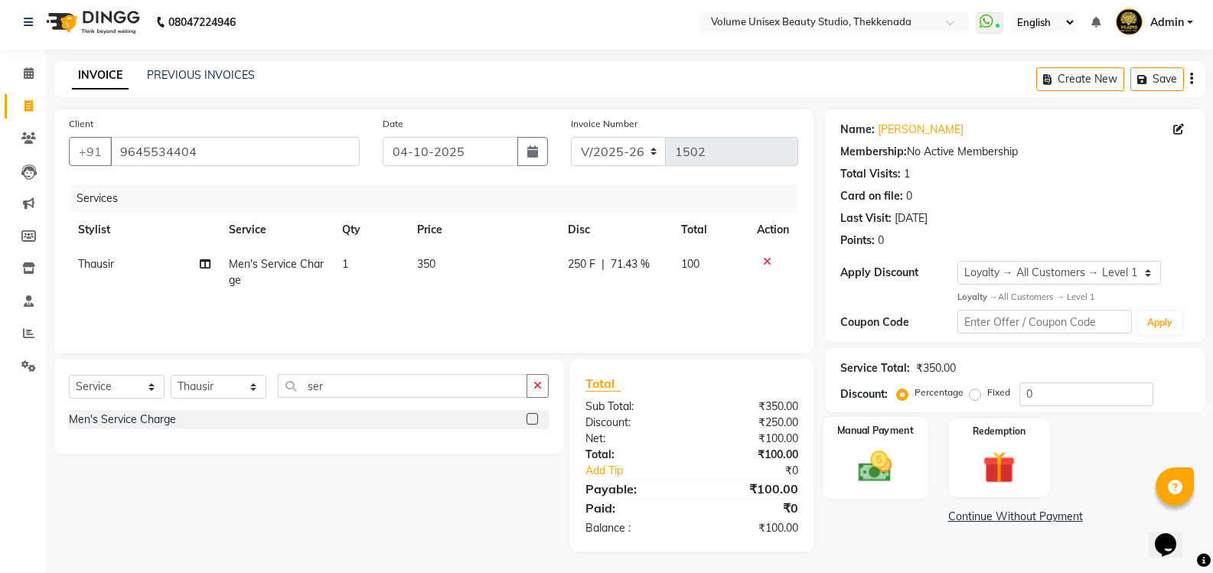
scroll to position [7, 0]
click at [877, 474] on img at bounding box center [875, 464] width 54 height 39
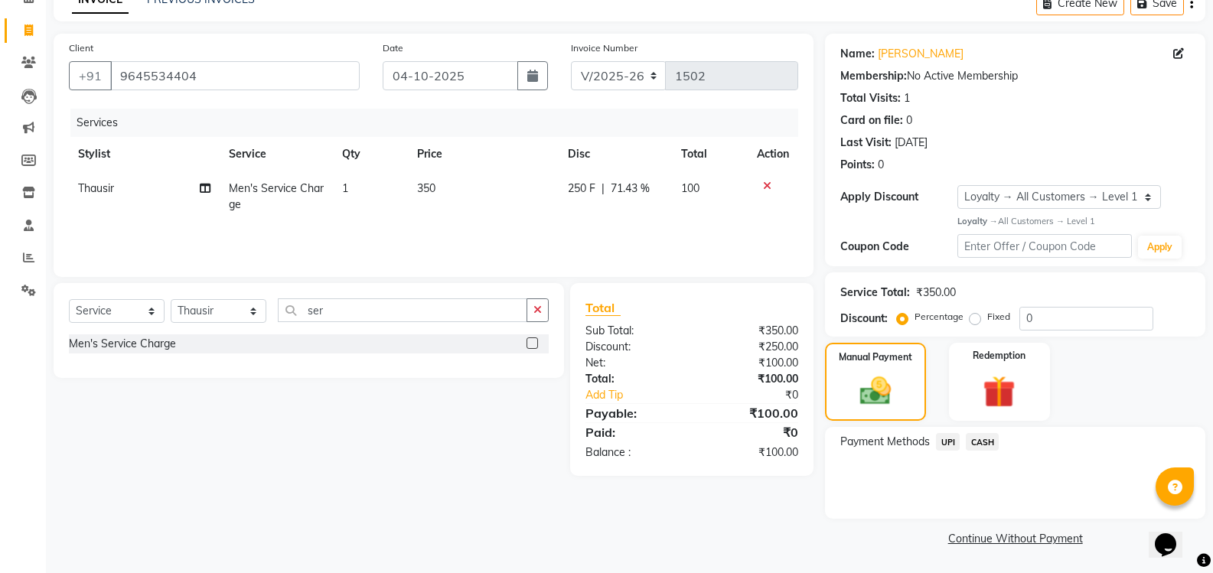
click at [945, 442] on span "UPI" at bounding box center [948, 442] width 24 height 18
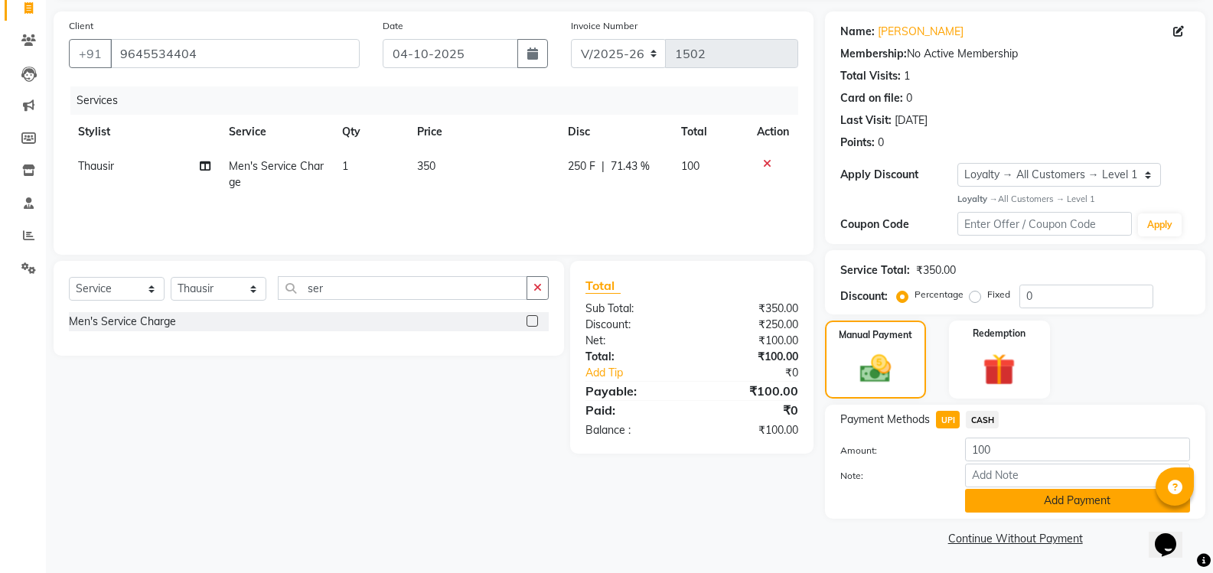
click at [1030, 498] on button "Add Payment" at bounding box center [1077, 501] width 225 height 24
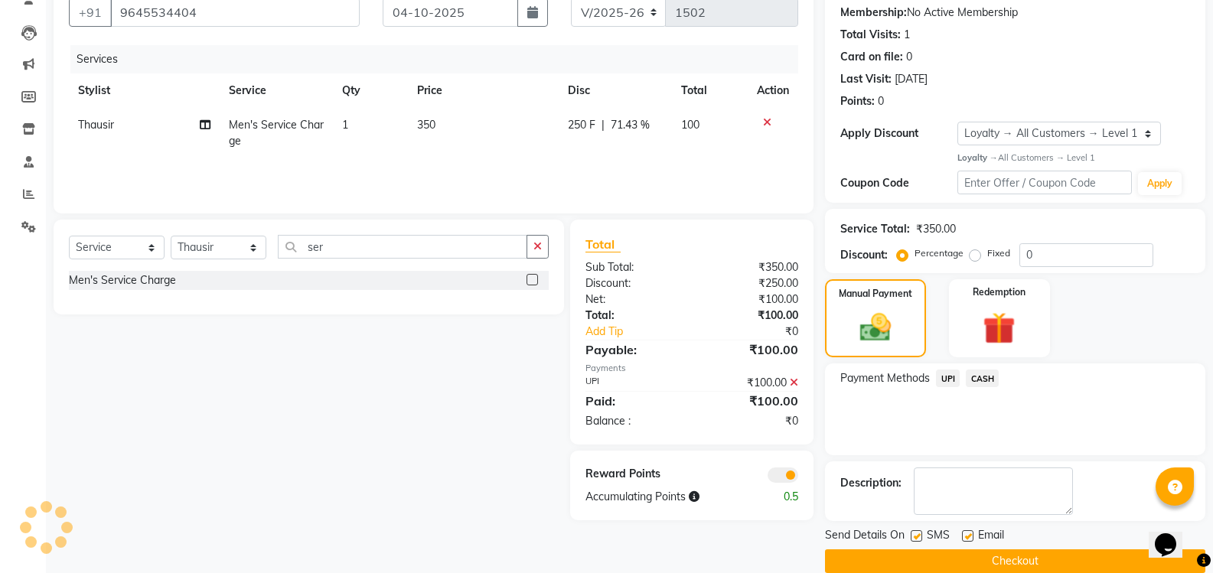
scroll to position [168, 0]
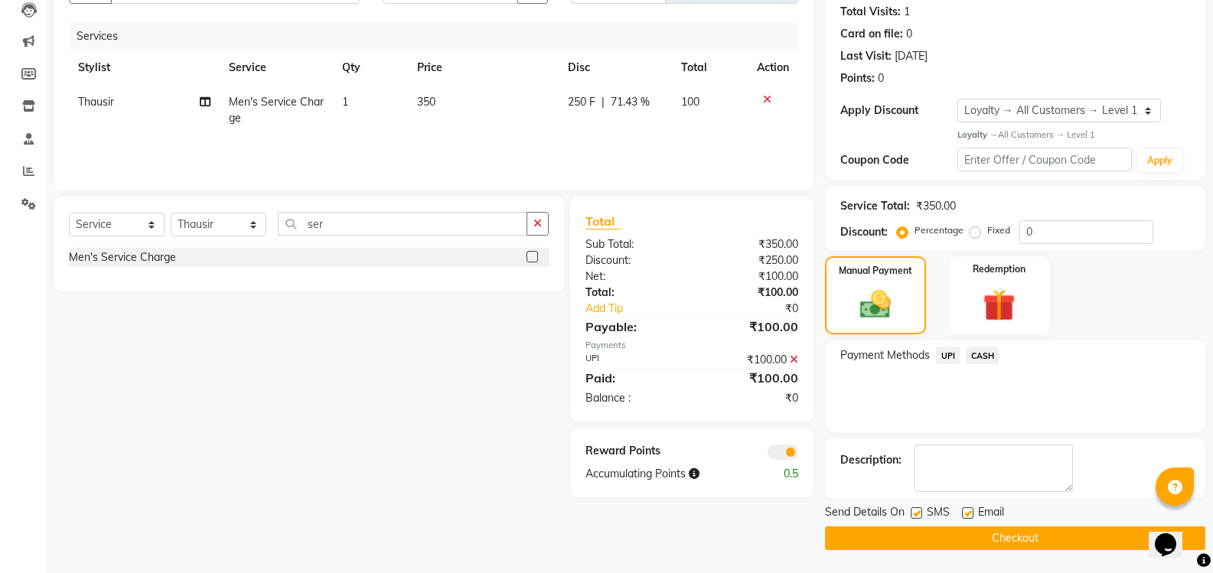
click at [993, 542] on button "Checkout" at bounding box center [1015, 539] width 380 height 24
